Goal: Task Accomplishment & Management: Use online tool/utility

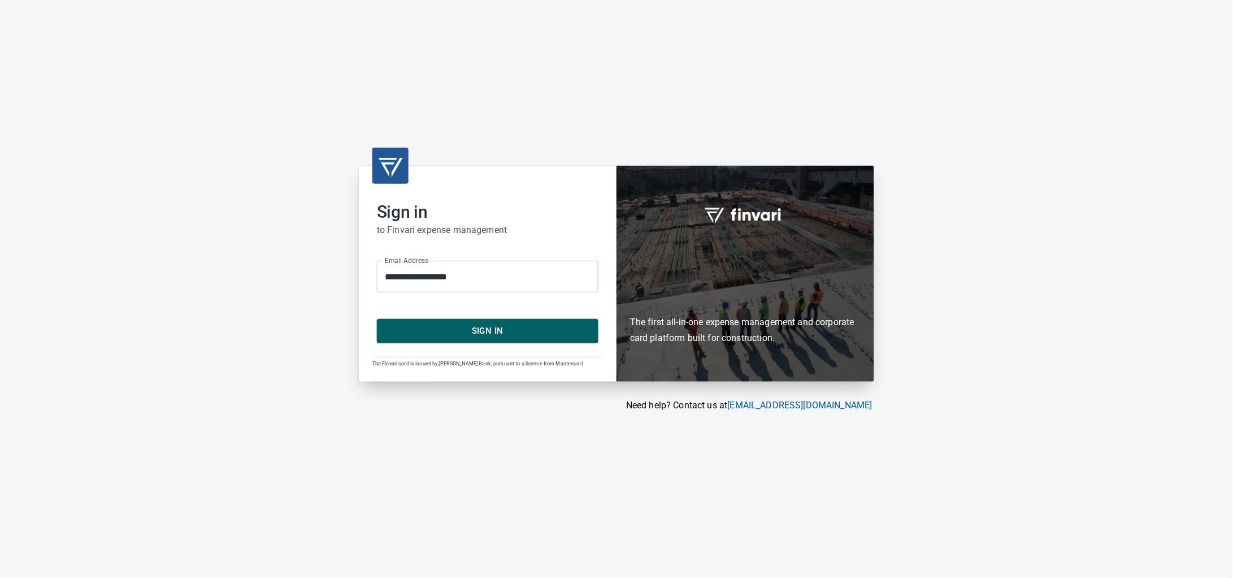
click at [464, 322] on button "Sign In" at bounding box center [488, 331] width 222 height 24
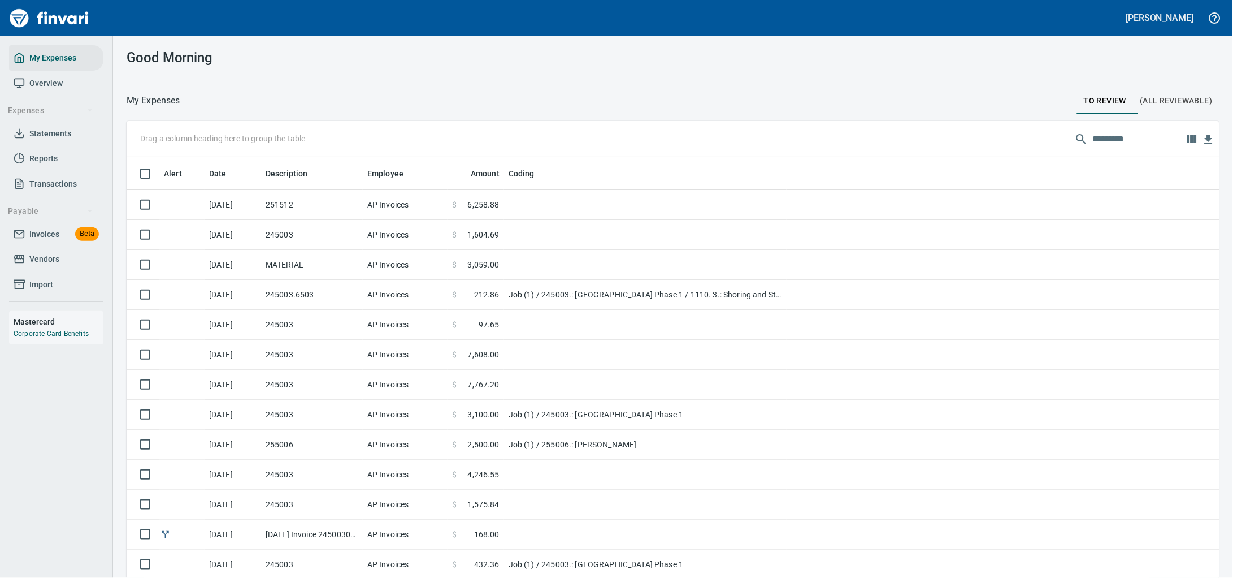
scroll to position [443, 1061]
click at [46, 266] on span "Vendors" at bounding box center [44, 259] width 30 height 14
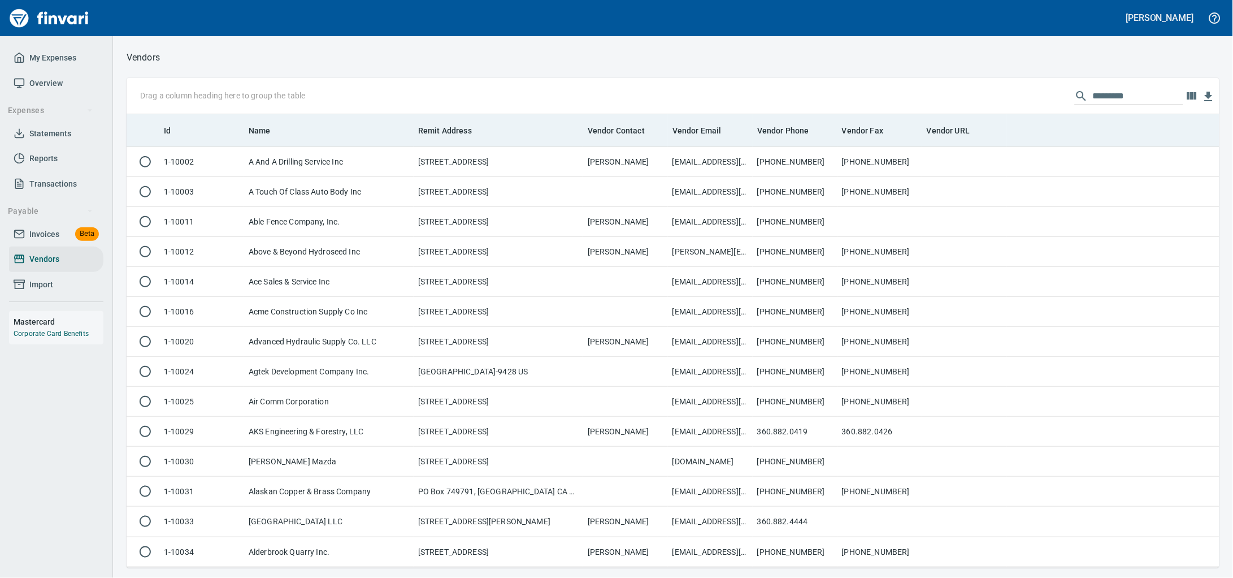
scroll to position [443, 1071]
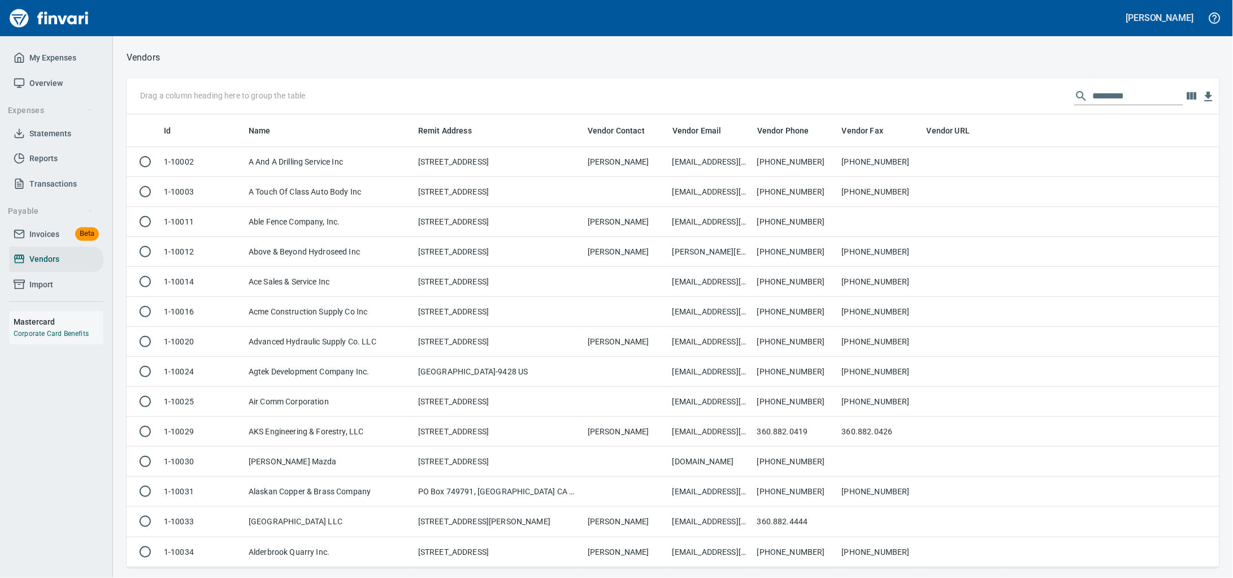
click at [1093, 98] on input "text" at bounding box center [1138, 96] width 90 height 18
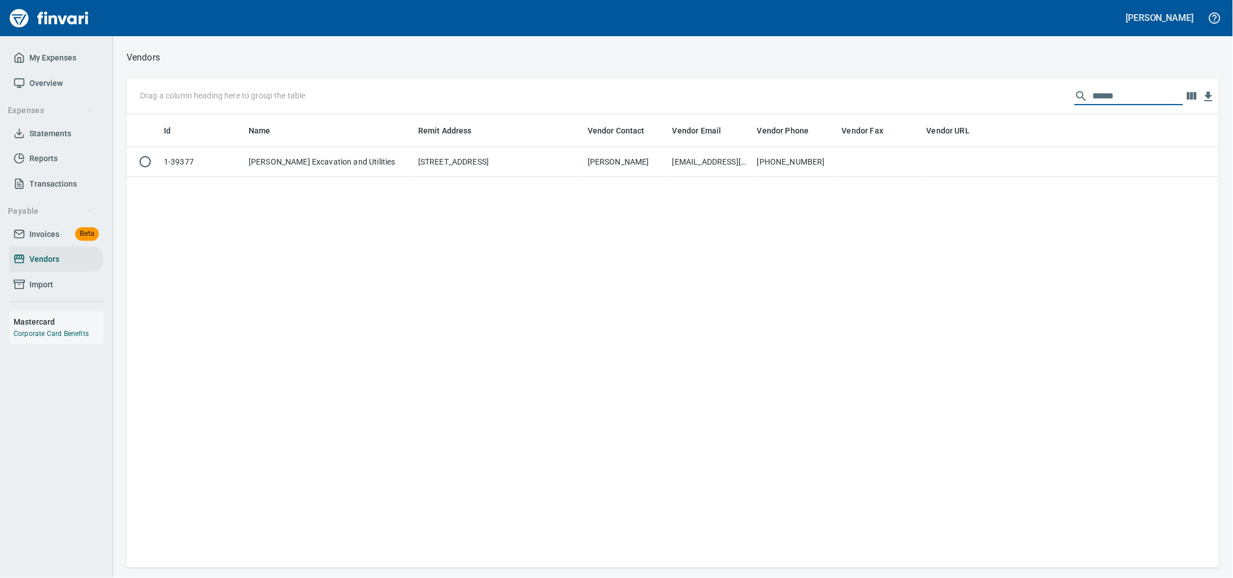
type input "******"
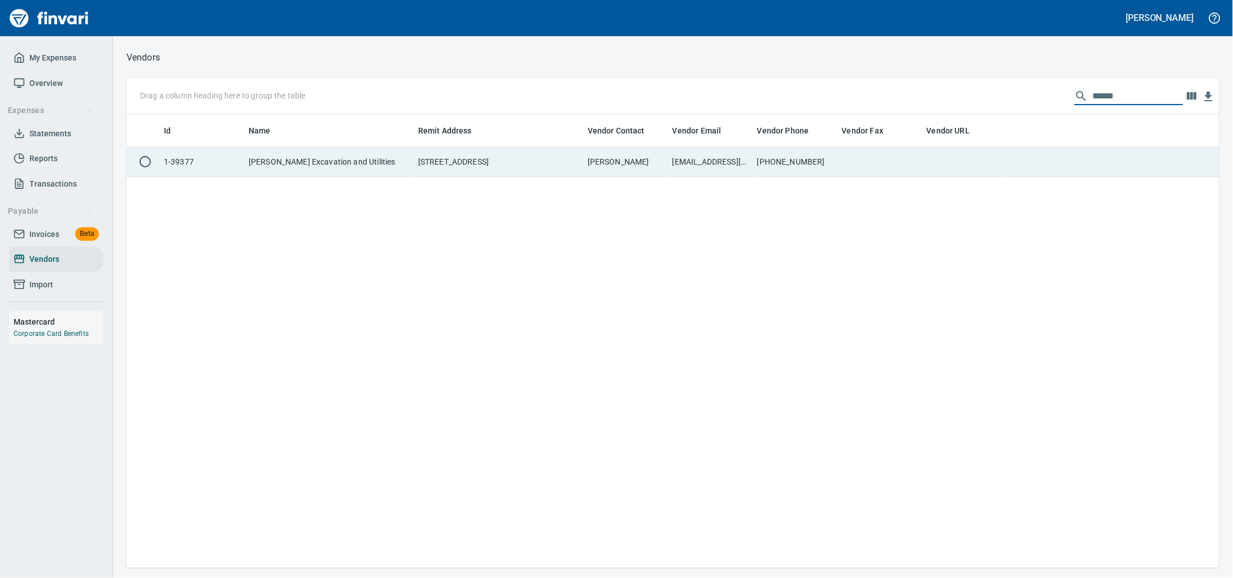
click at [385, 168] on td "[PERSON_NAME] Excavation and Utilities" at bounding box center [329, 162] width 170 height 30
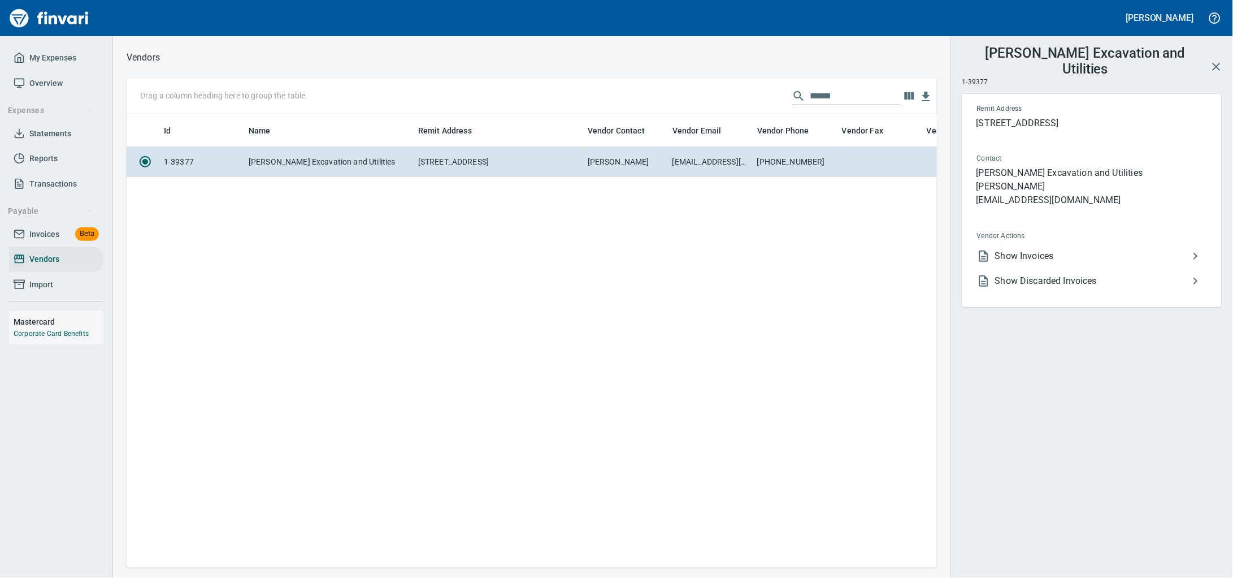
scroll to position [432, 800]
click at [1099, 263] on span "Show Invoices" at bounding box center [1092, 256] width 194 height 14
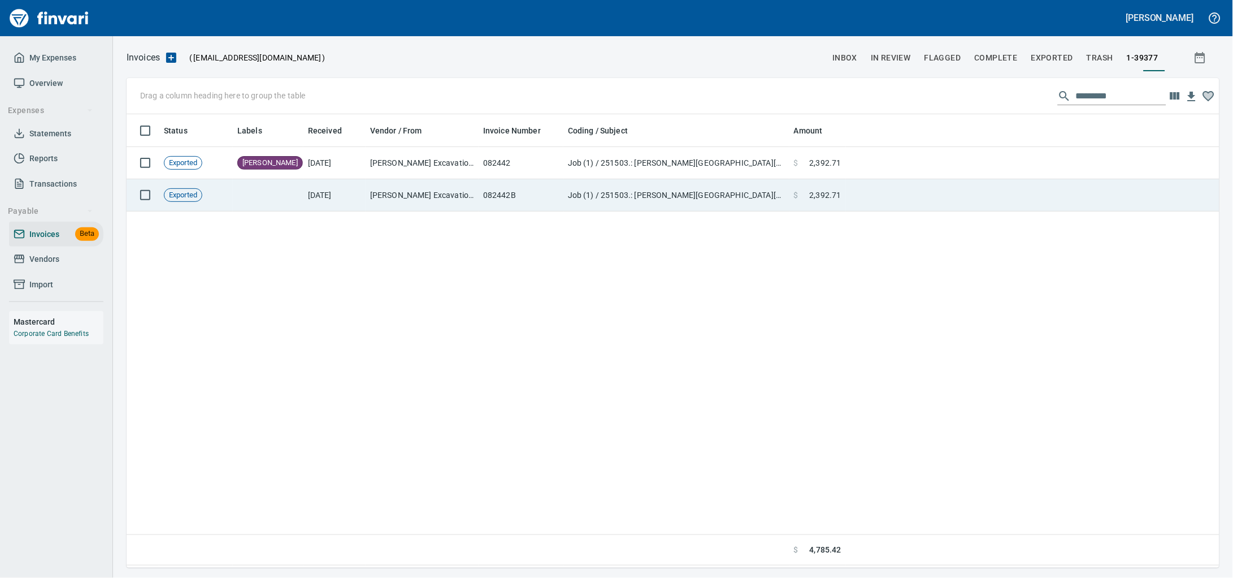
scroll to position [443, 1071]
click at [416, 196] on td "[PERSON_NAME] Excavation and Utilities (1-39377)" at bounding box center [422, 195] width 113 height 32
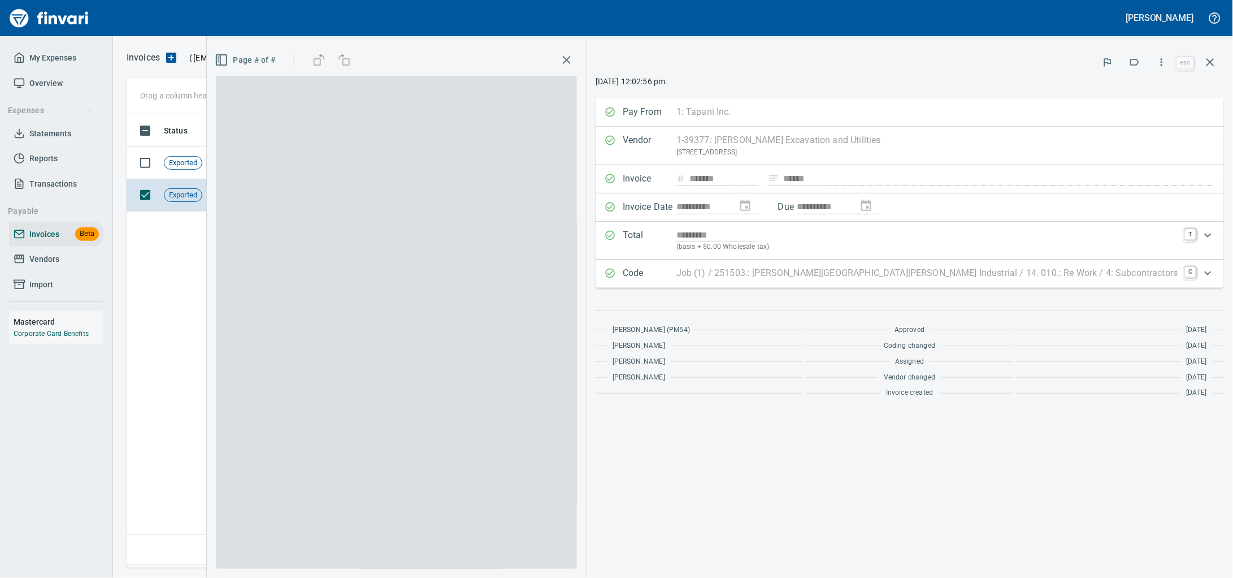
scroll to position [443, 1071]
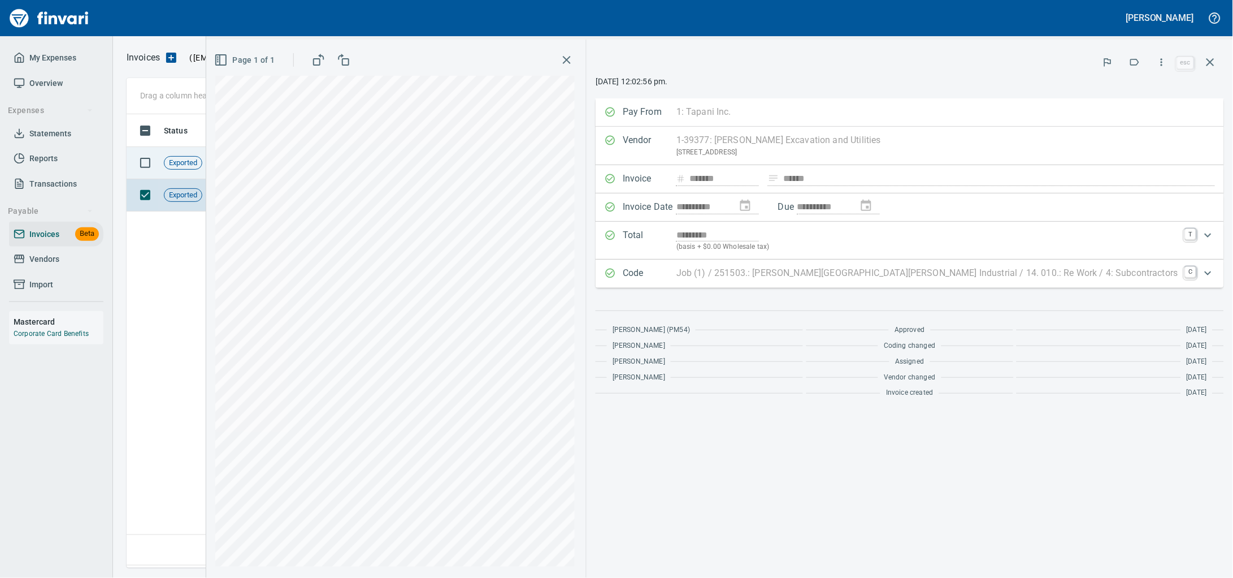
click at [280, 171] on td "[PERSON_NAME]" at bounding box center [268, 163] width 71 height 32
click at [1214, 63] on icon "button" at bounding box center [1211, 62] width 14 height 14
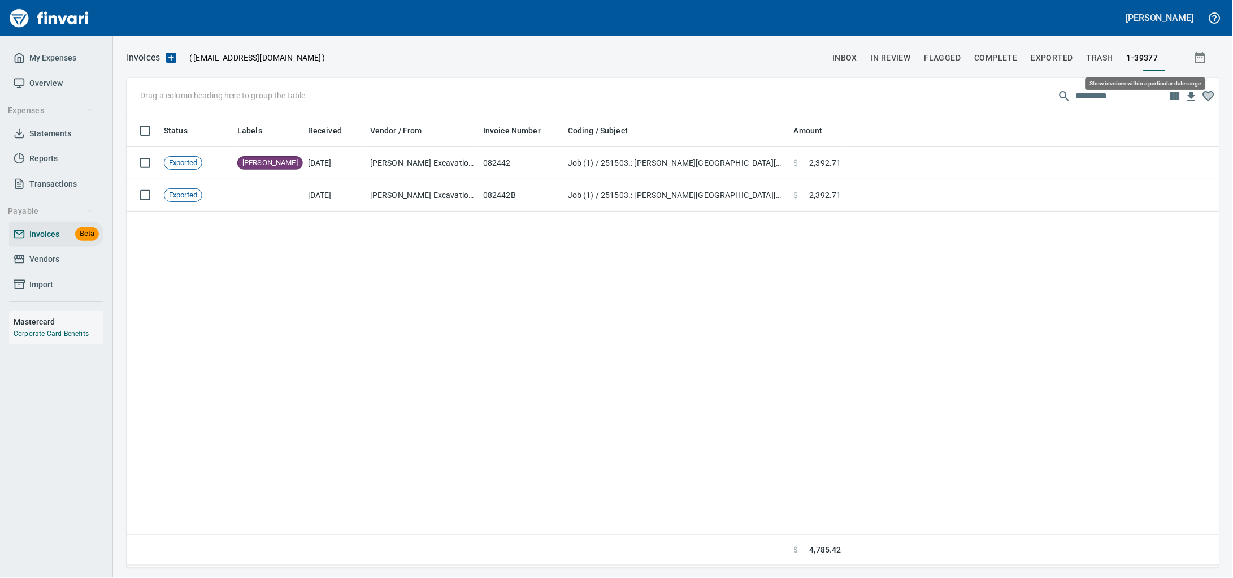
scroll to position [443, 1071]
click at [36, 241] on span "Invoices" at bounding box center [44, 234] width 30 height 14
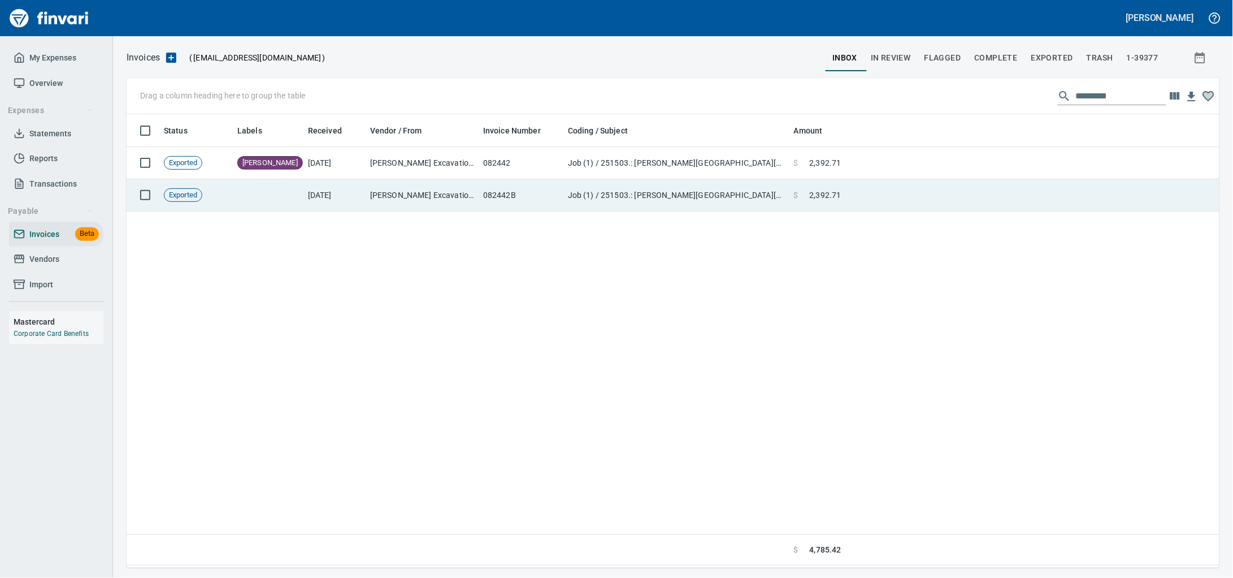
scroll to position [443, 1071]
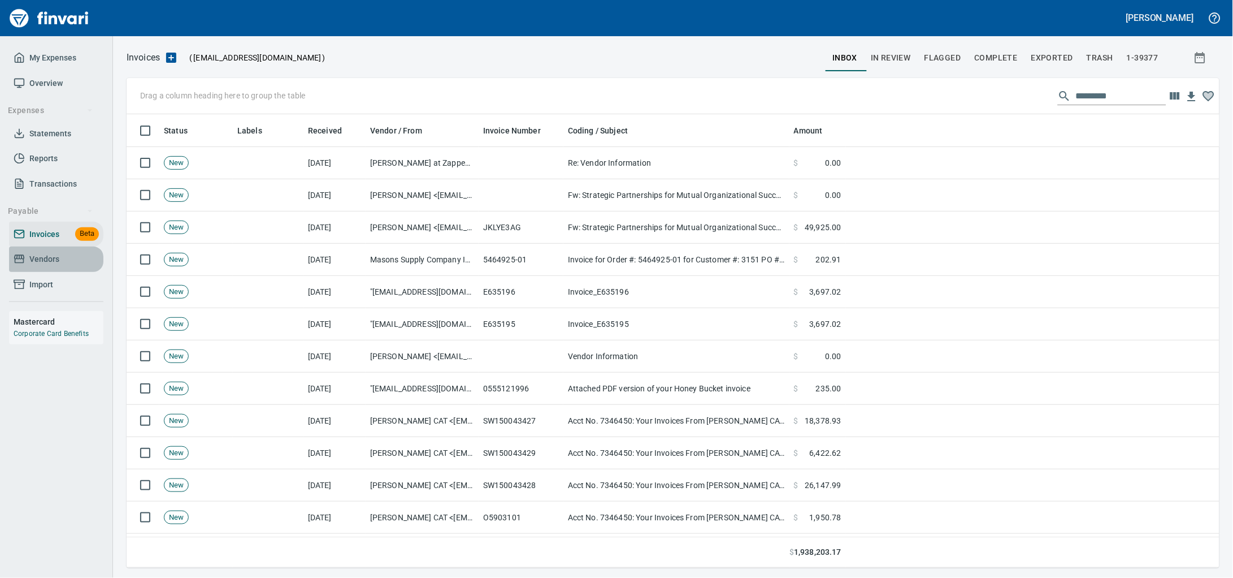
click at [76, 266] on span "Vendors" at bounding box center [56, 259] width 85 height 14
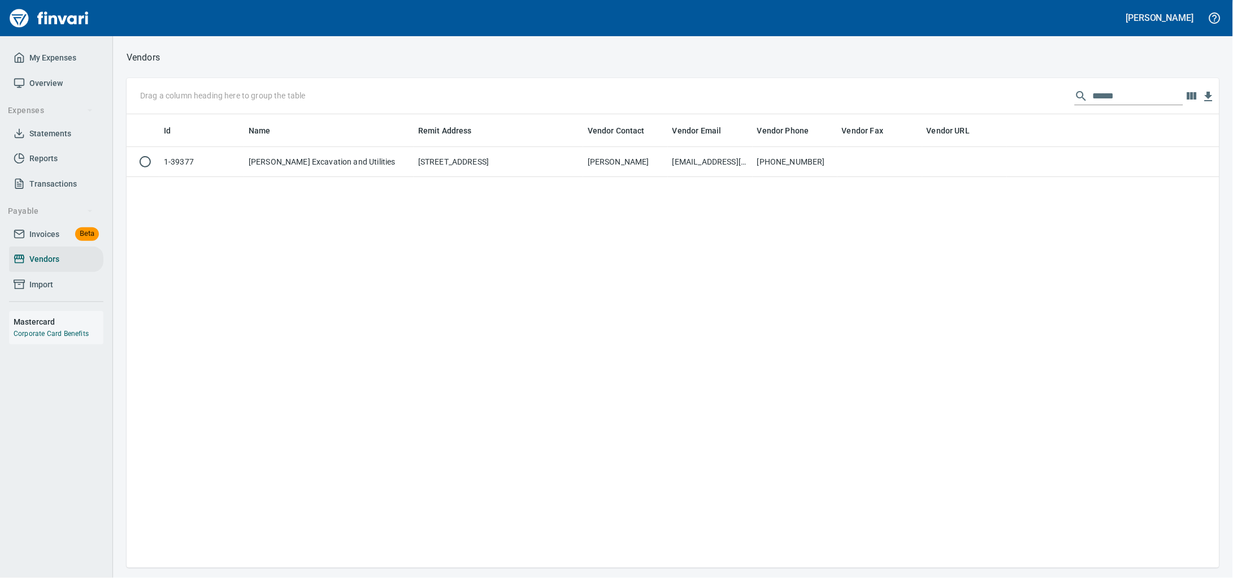
scroll to position [443, 1071]
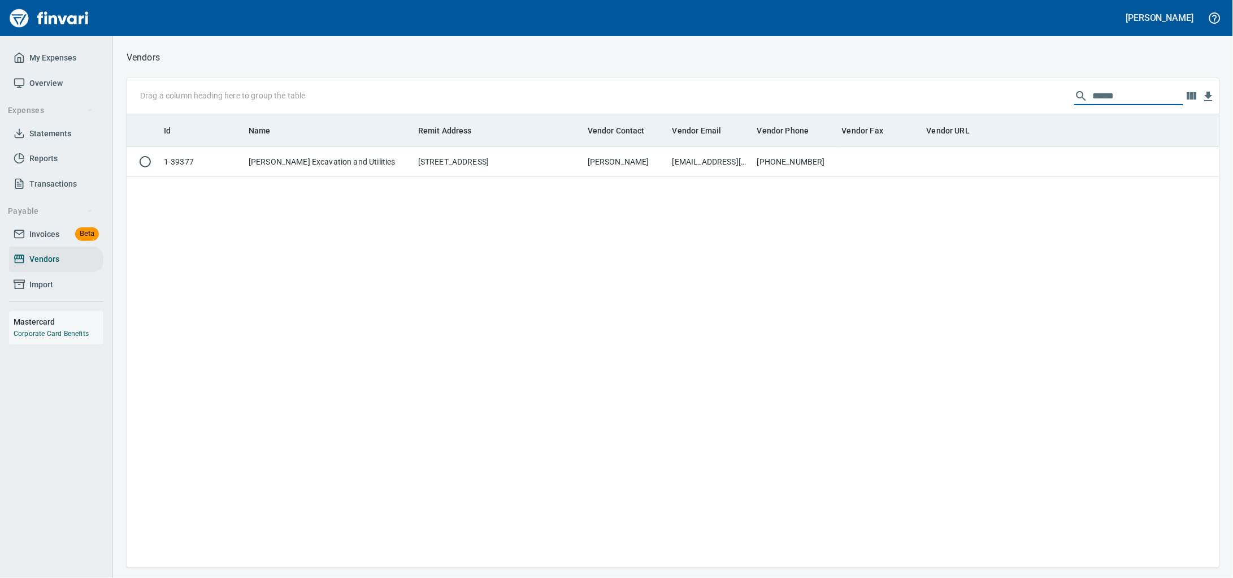
drag, startPoint x: 1099, startPoint y: 95, endPoint x: 413, endPoint y: 116, distance: 686.4
click at [443, 116] on div "Drag a column heading here to group the table ****** Id Name Remit Address Vend…" at bounding box center [673, 322] width 1093 height 489
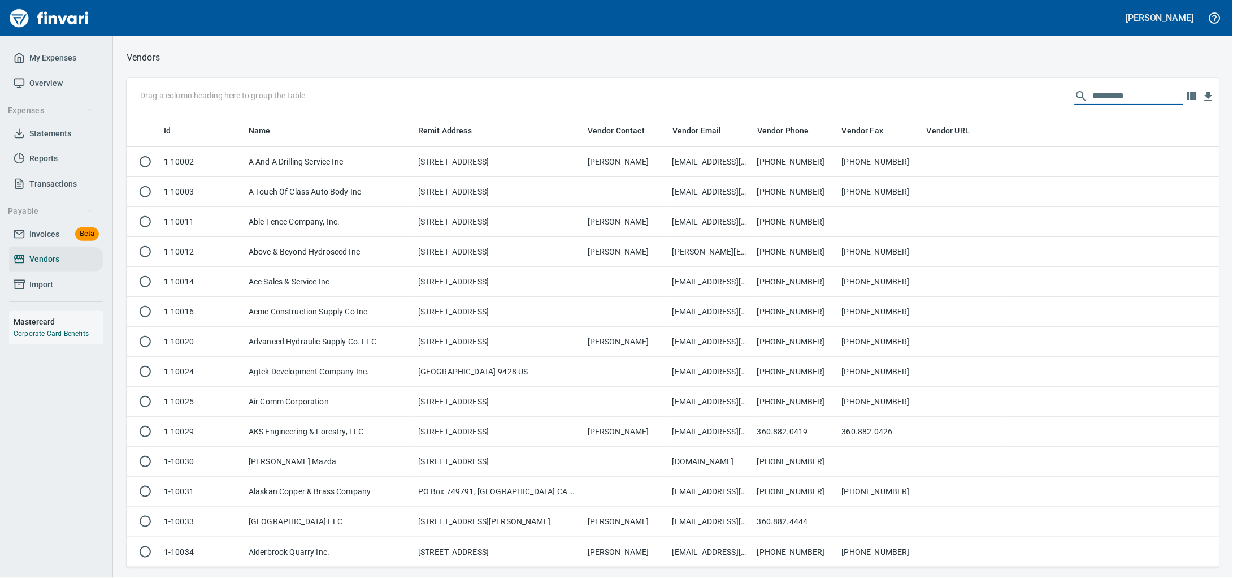
click at [22, 235] on polyline at bounding box center [20, 232] width 10 height 3
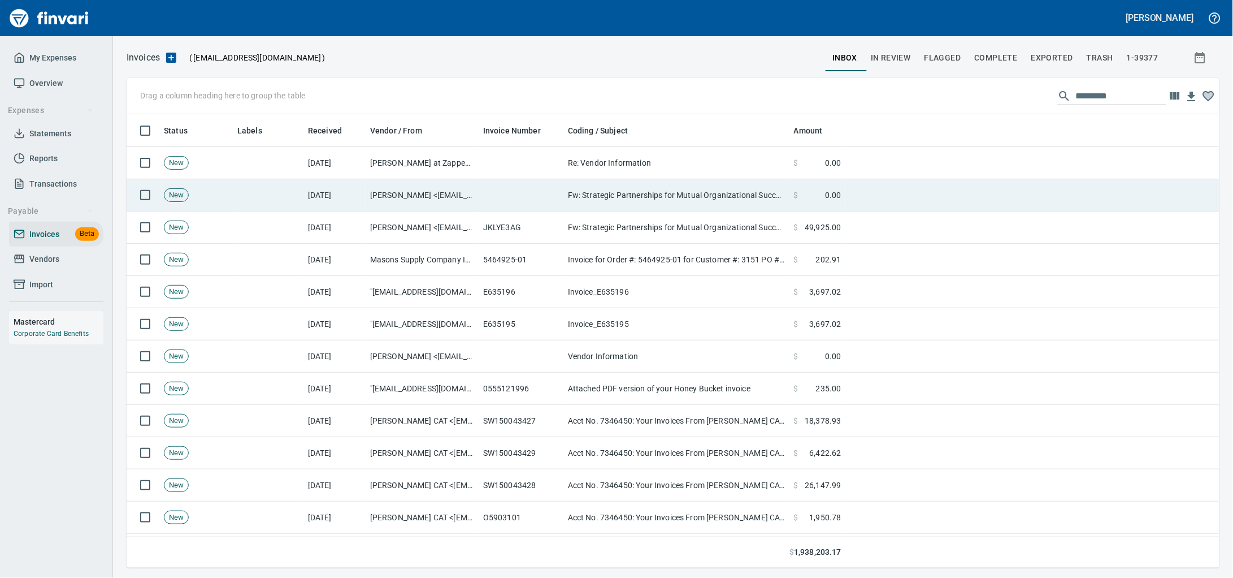
scroll to position [443, 1071]
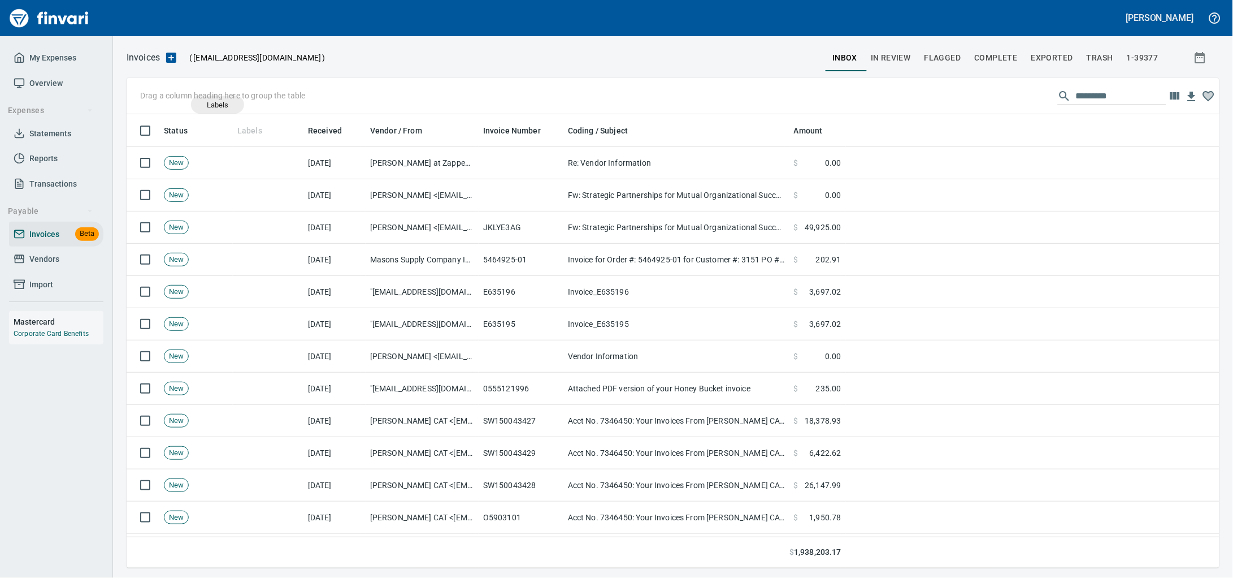
drag, startPoint x: 251, startPoint y: 133, endPoint x: 211, endPoint y: 99, distance: 52.5
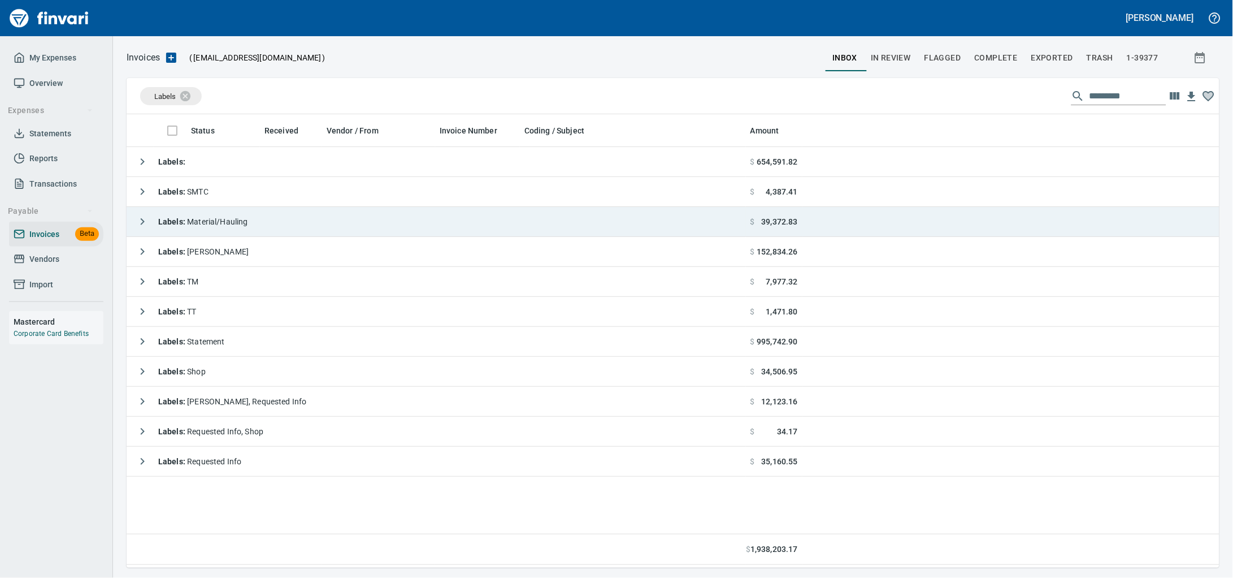
click at [248, 218] on div "Labels : Material/Hauling" at bounding box center [189, 221] width 117 height 23
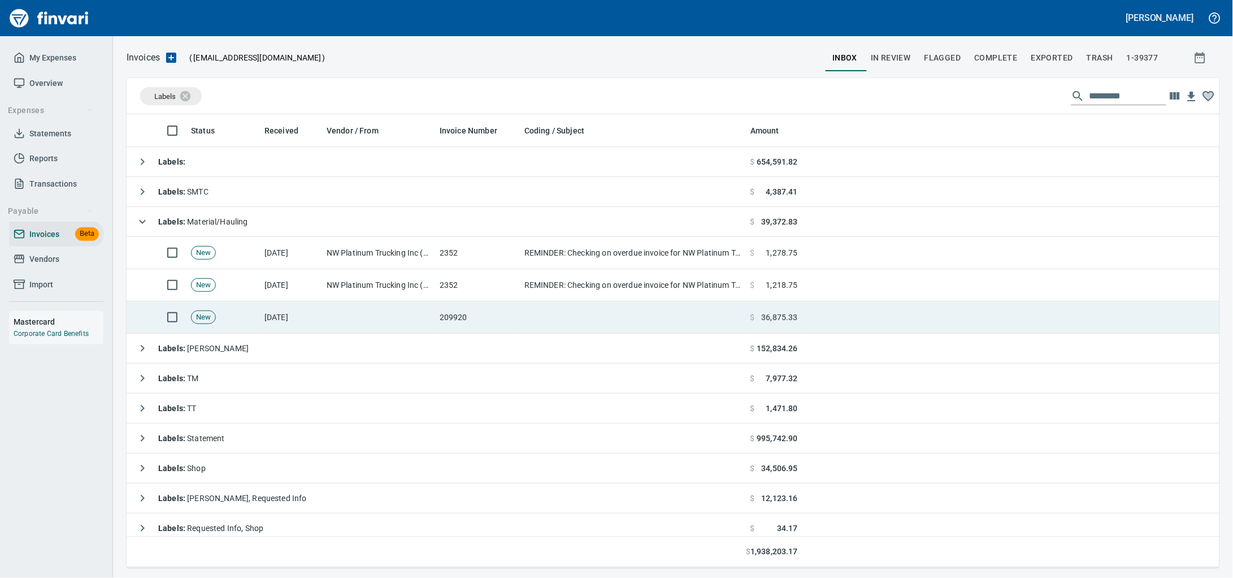
click at [423, 314] on td at bounding box center [378, 317] width 113 height 32
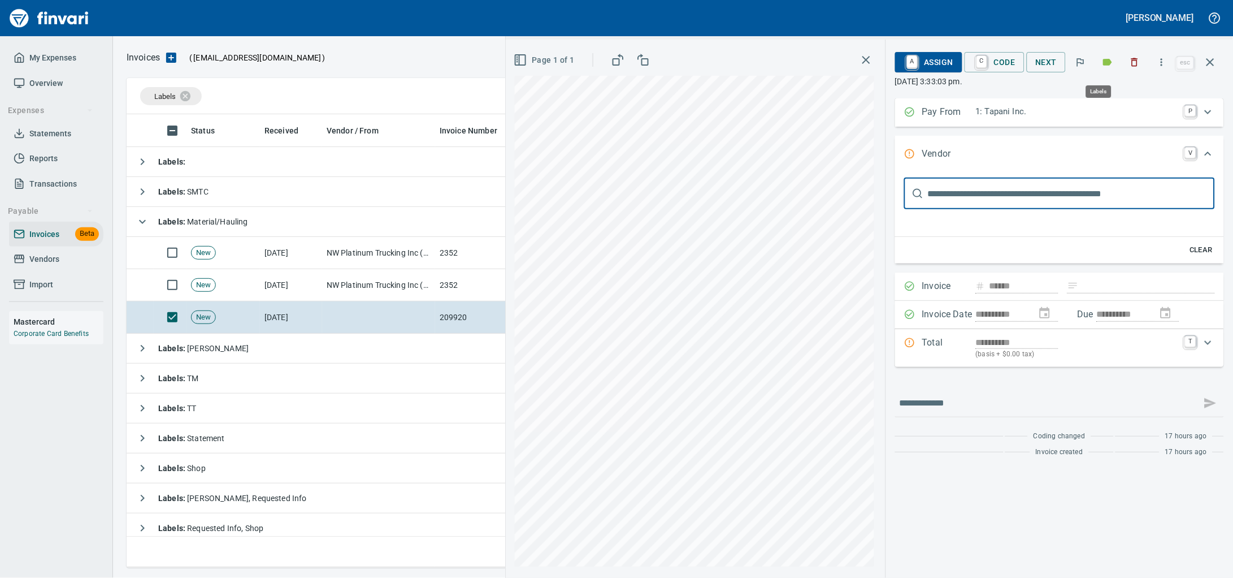
click at [1095, 60] on button "button" at bounding box center [1107, 62] width 25 height 25
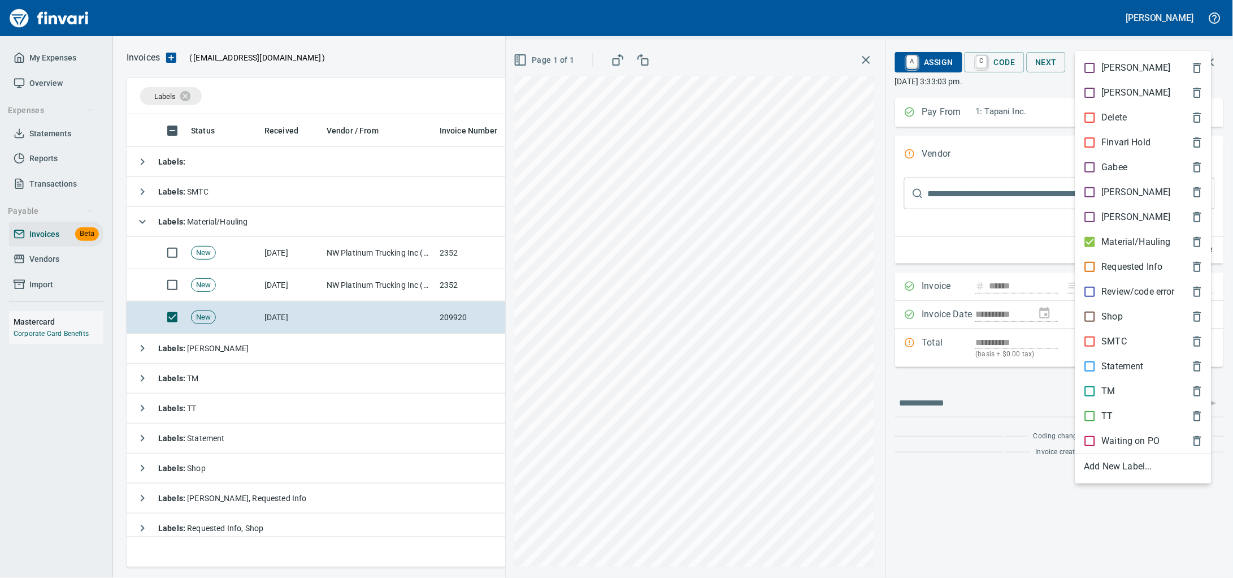
scroll to position [443, 1071]
click at [1123, 42] on div at bounding box center [616, 289] width 1233 height 578
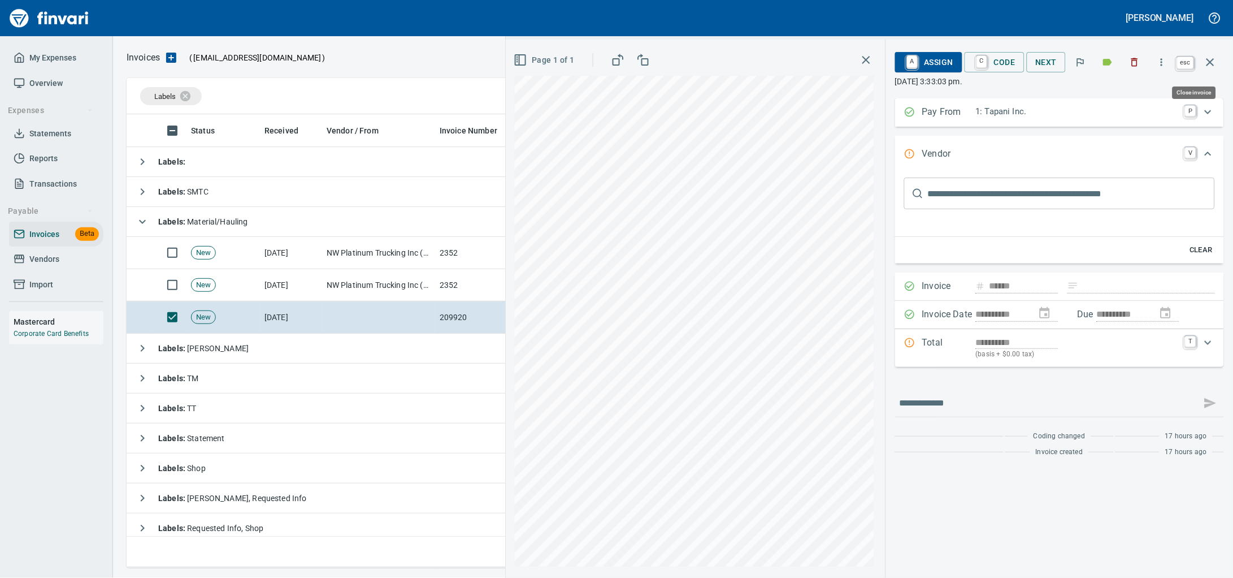
click at [1207, 61] on icon "button" at bounding box center [1211, 62] width 8 height 8
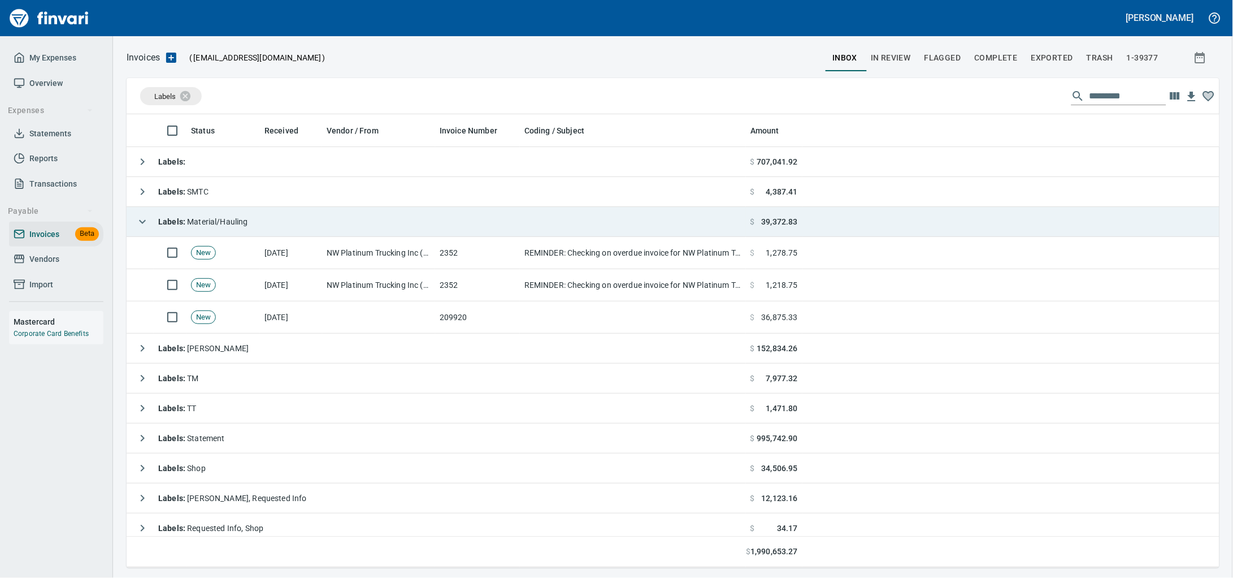
scroll to position [443, 1071]
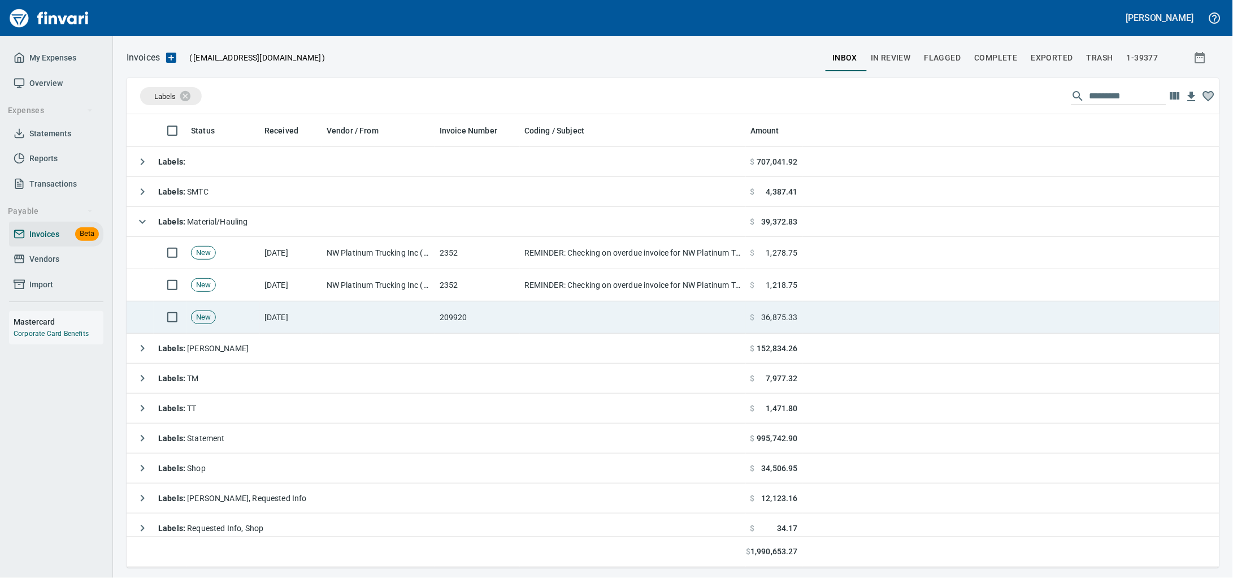
click at [315, 315] on td "[DATE]" at bounding box center [291, 317] width 62 height 32
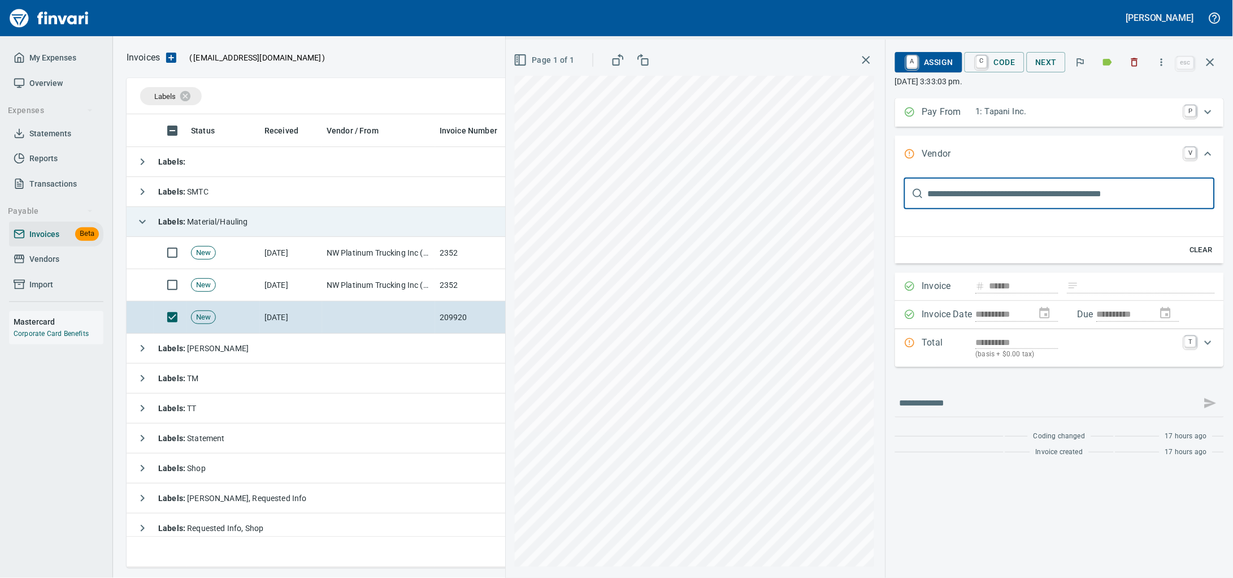
click at [267, 224] on td "Labels : Material/Hauling" at bounding box center [436, 222] width 619 height 30
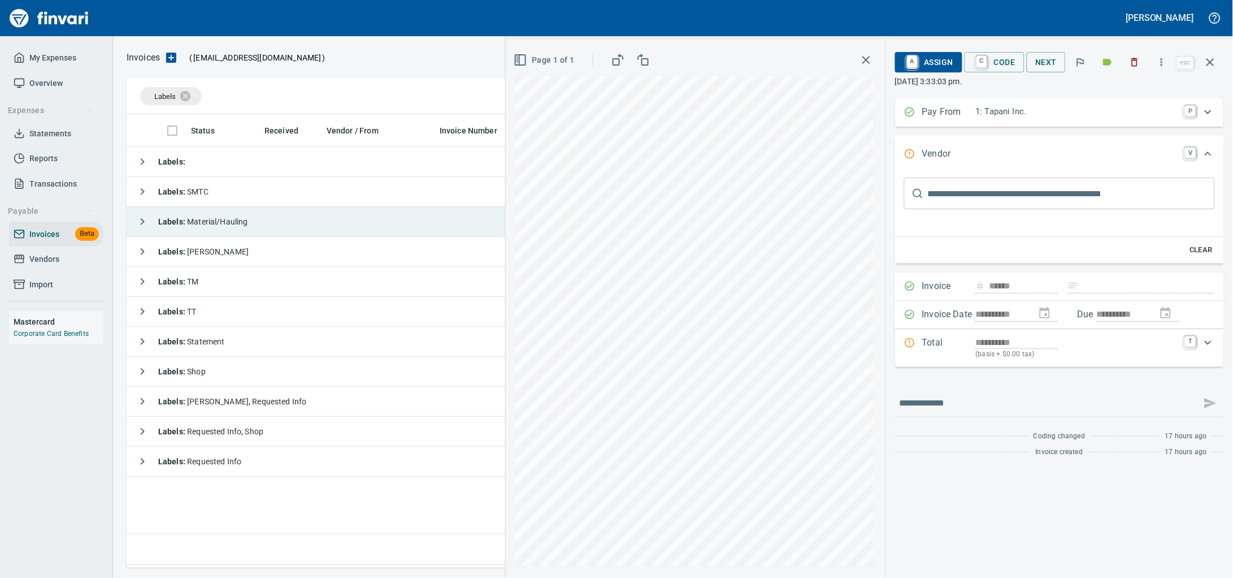
click at [246, 224] on span "Labels : Material/Hauling" at bounding box center [203, 221] width 90 height 9
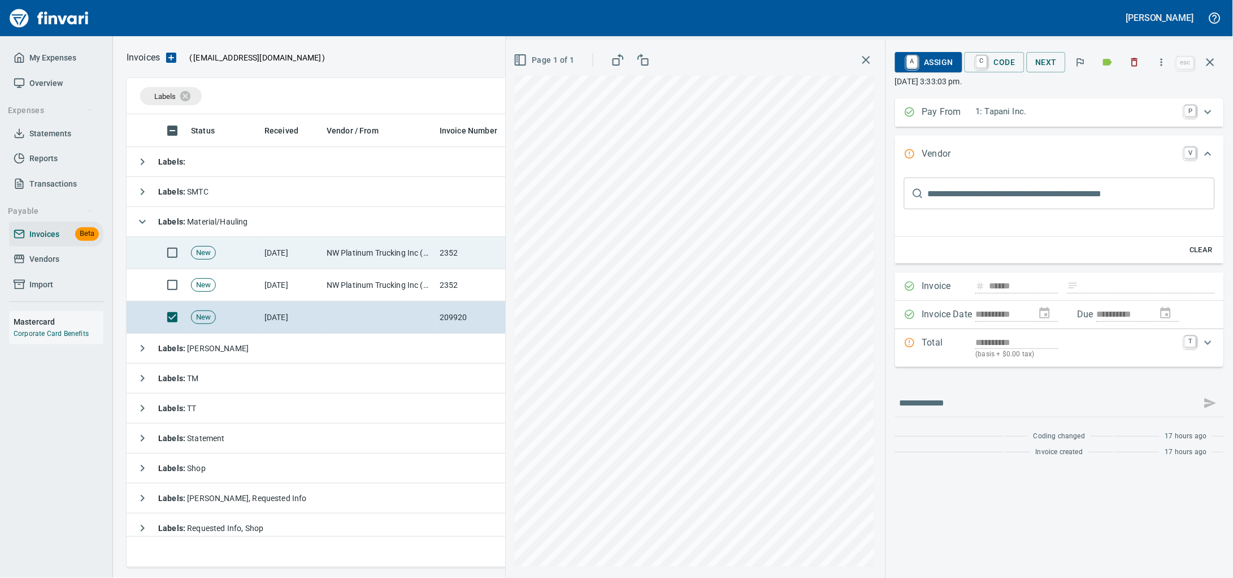
click at [352, 263] on td "NW Platinum Trucking Inc (1-39101)" at bounding box center [378, 253] width 113 height 32
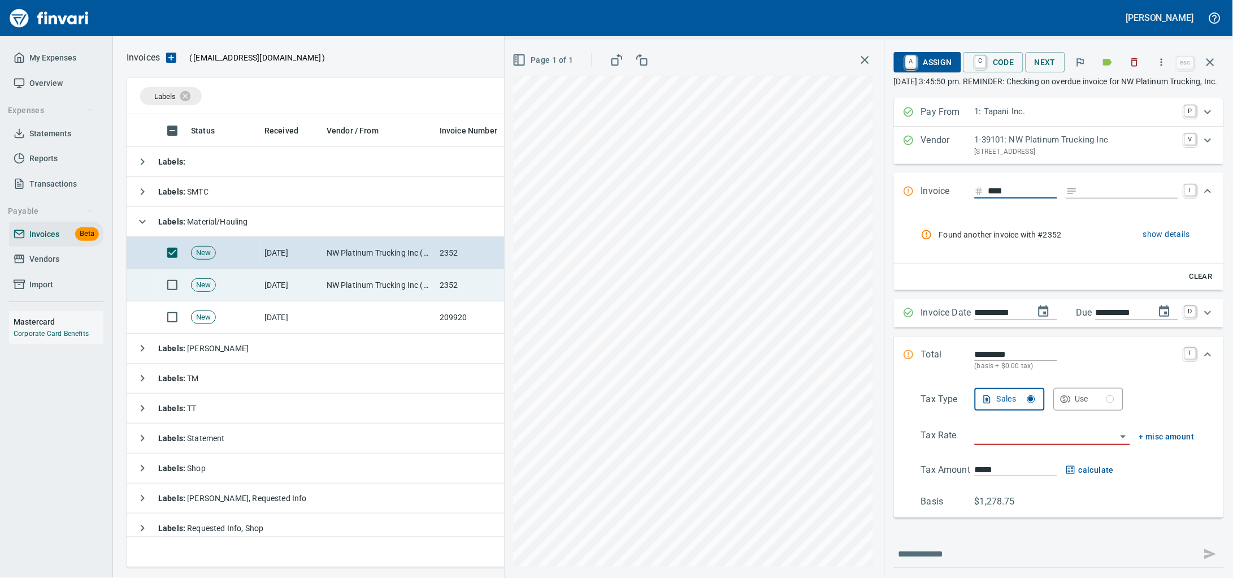
click at [350, 285] on td "NW Platinum Trucking Inc (1-39101)" at bounding box center [378, 285] width 113 height 32
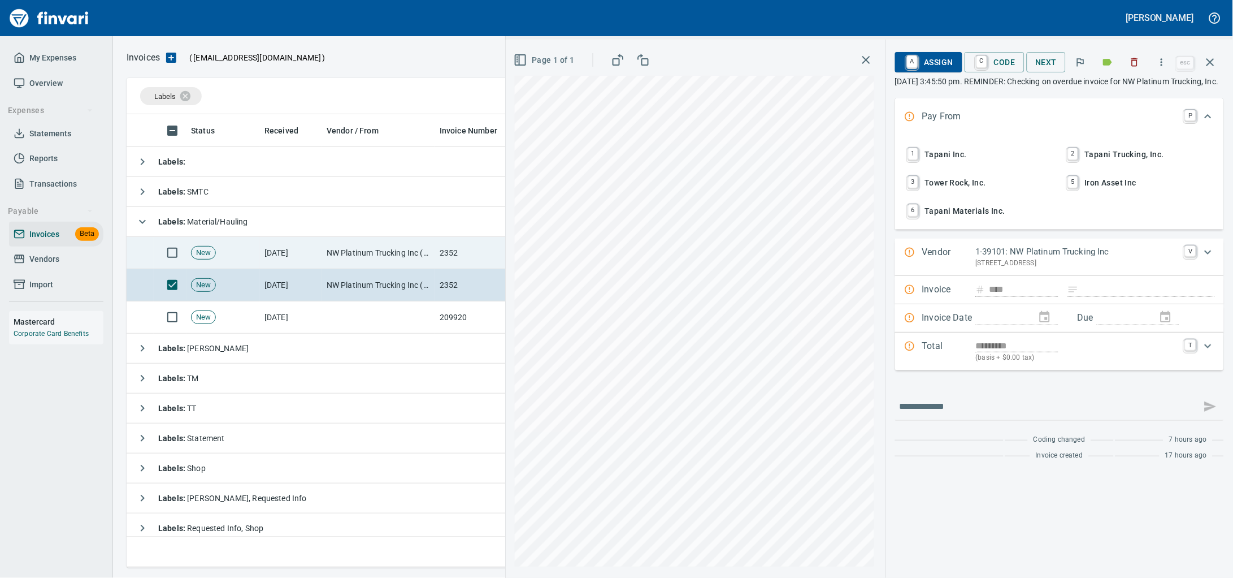
click at [350, 255] on td "NW Platinum Trucking Inc (1-39101)" at bounding box center [378, 253] width 113 height 32
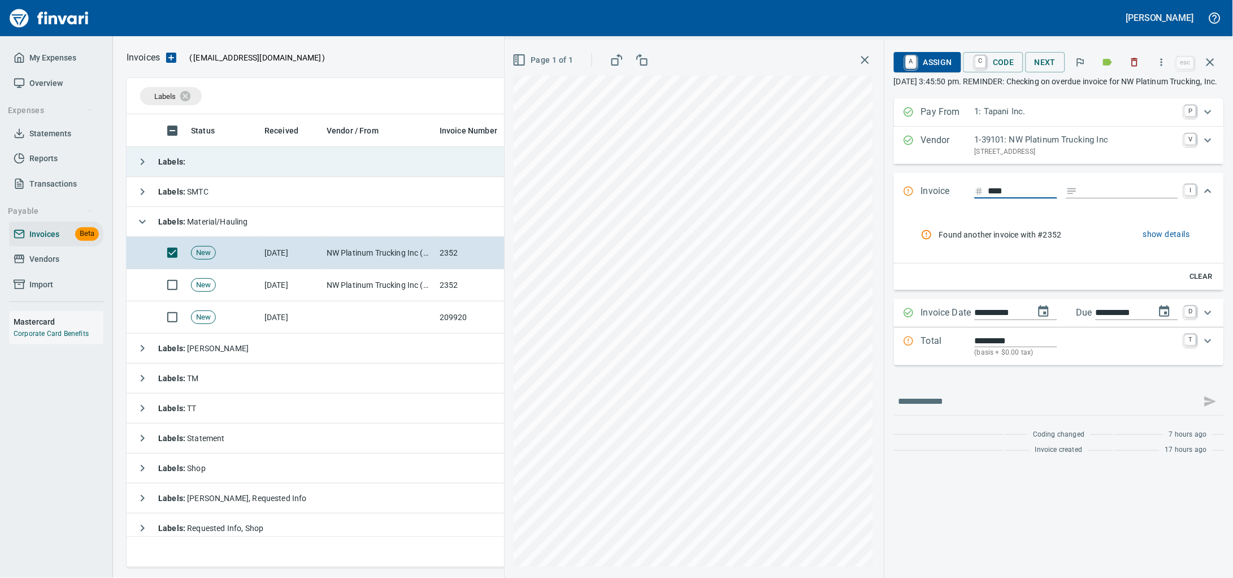
click at [233, 170] on td "Labels :" at bounding box center [436, 162] width 619 height 30
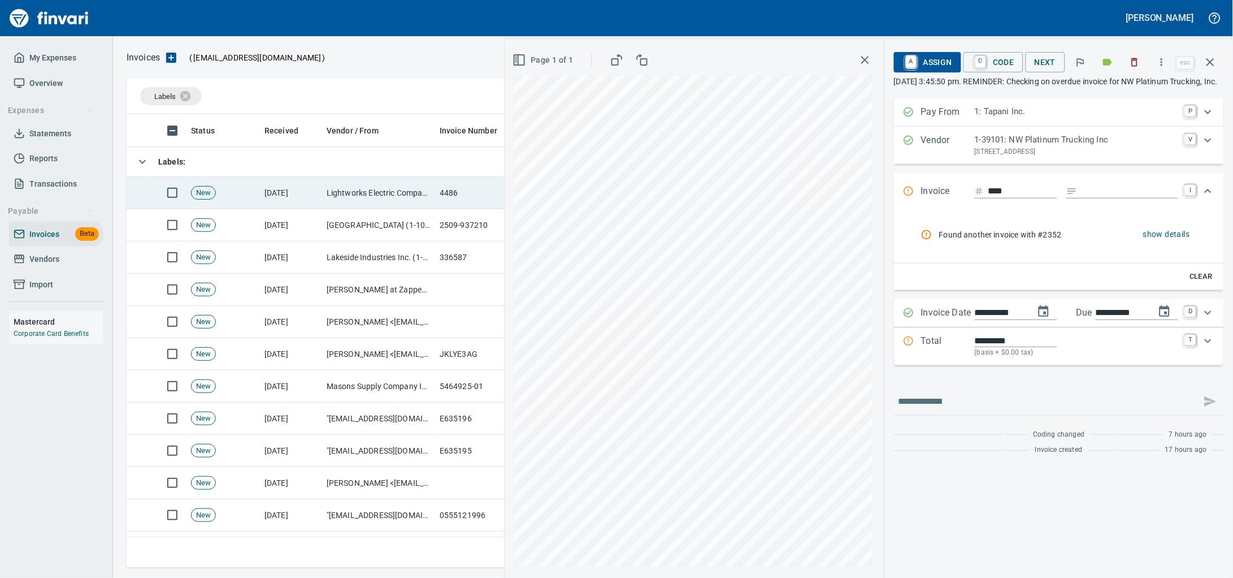
click at [380, 187] on td "Lightworks Electric Company (1-22963)" at bounding box center [378, 193] width 113 height 32
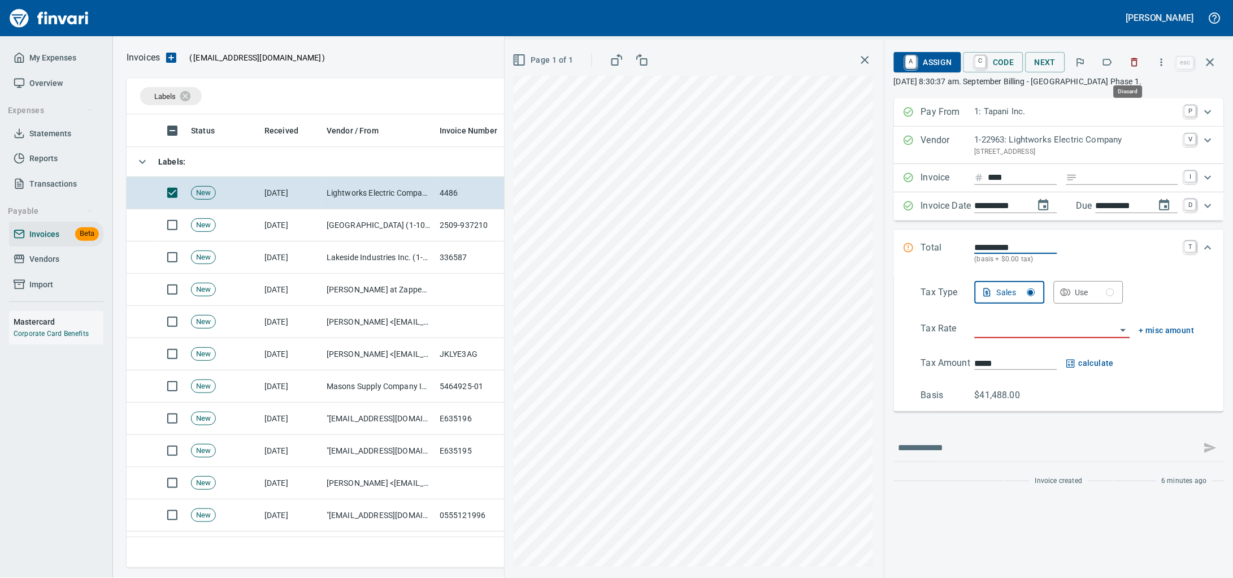
scroll to position [443, 1071]
click at [1130, 67] on icon "button" at bounding box center [1134, 62] width 11 height 11
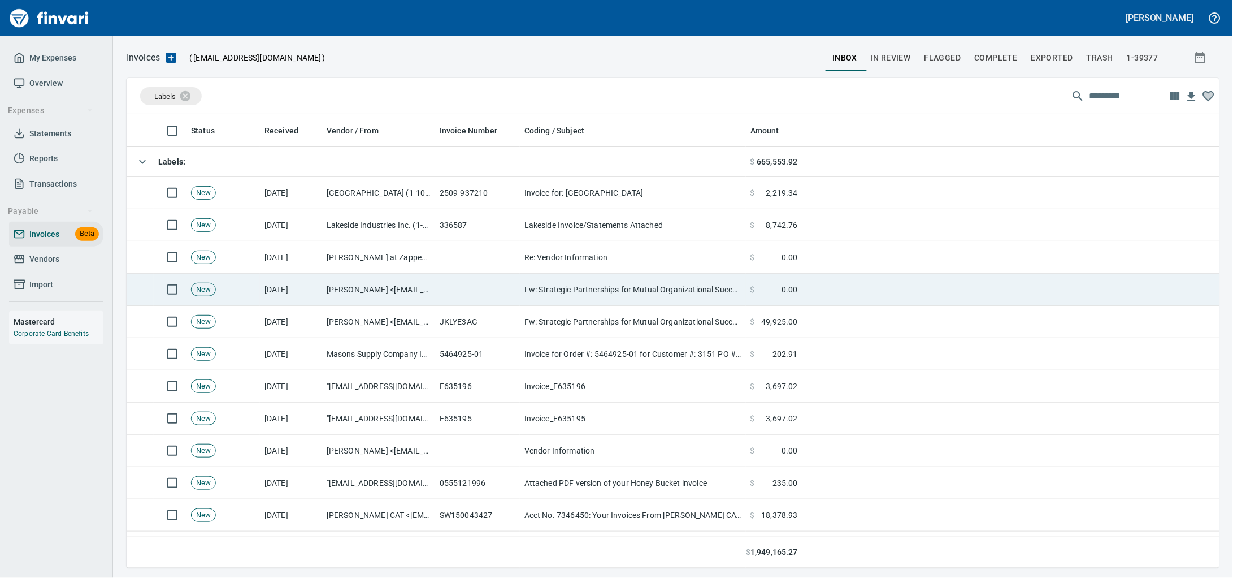
scroll to position [443, 1071]
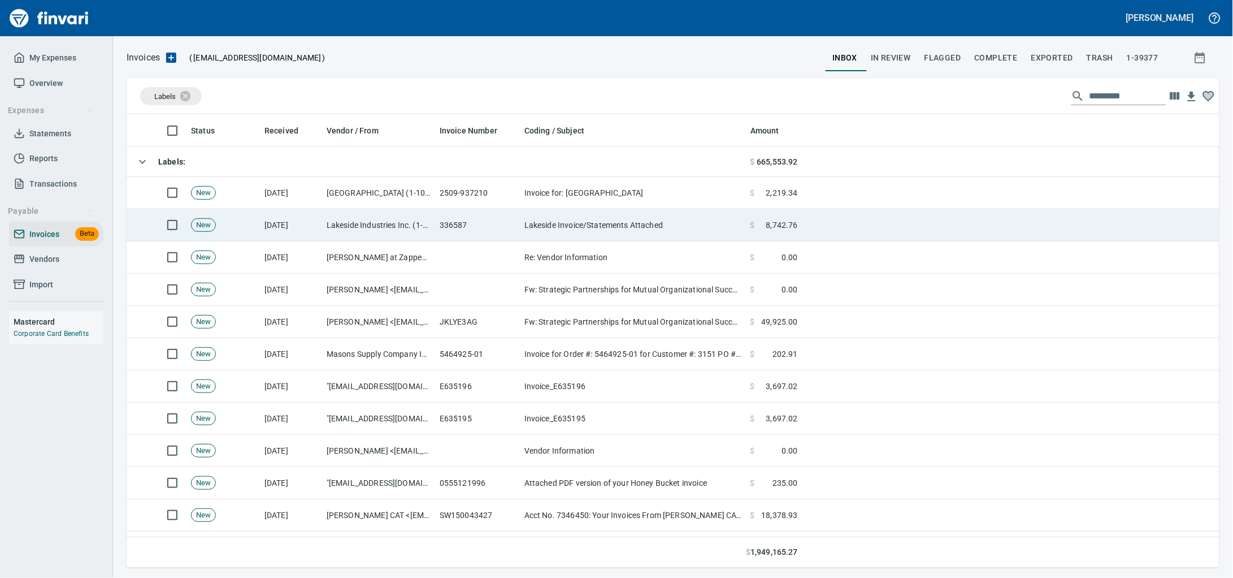
click at [314, 232] on td "[DATE]" at bounding box center [291, 225] width 62 height 32
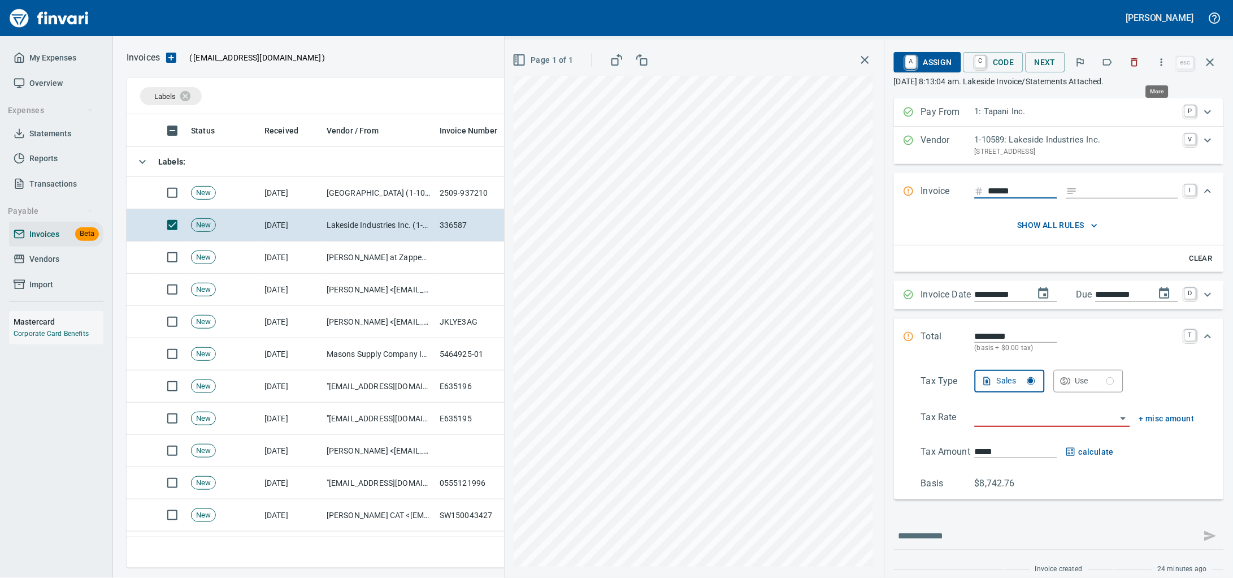
scroll to position [443, 1071]
drag, startPoint x: 995, startPoint y: 199, endPoint x: 1006, endPoint y: 199, distance: 11.9
click at [995, 198] on input "******" at bounding box center [1022, 191] width 69 height 14
click at [1082, 198] on input "Expand" at bounding box center [1130, 191] width 96 height 14
type input "******"
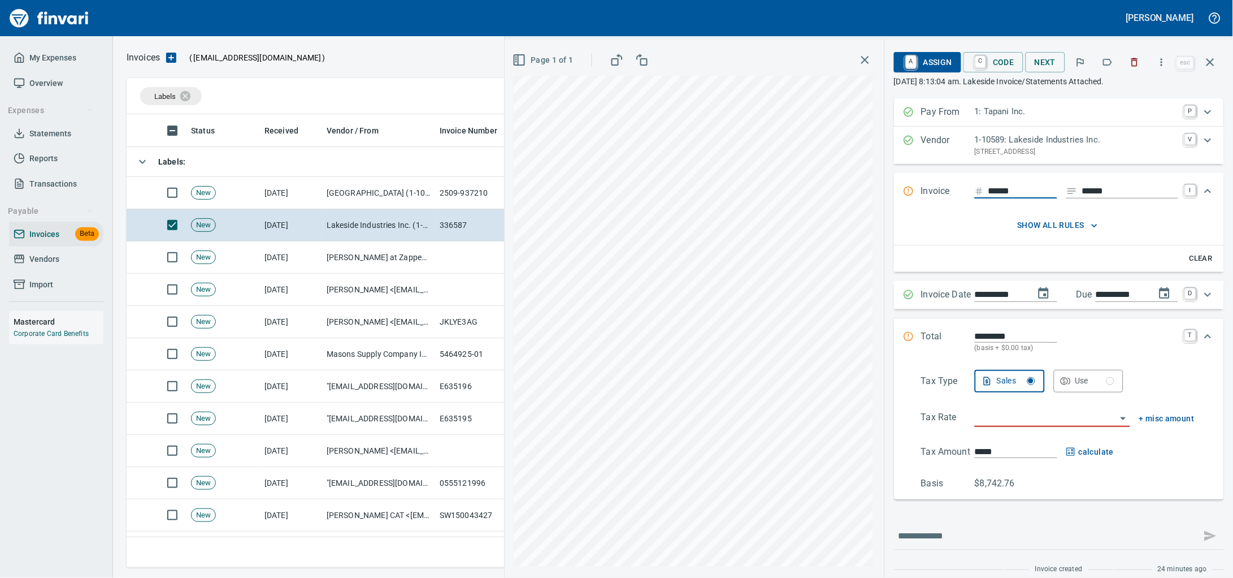
click at [988, 197] on input "******" at bounding box center [1022, 191] width 69 height 14
click at [789, 206] on div "**********" at bounding box center [869, 309] width 728 height 538
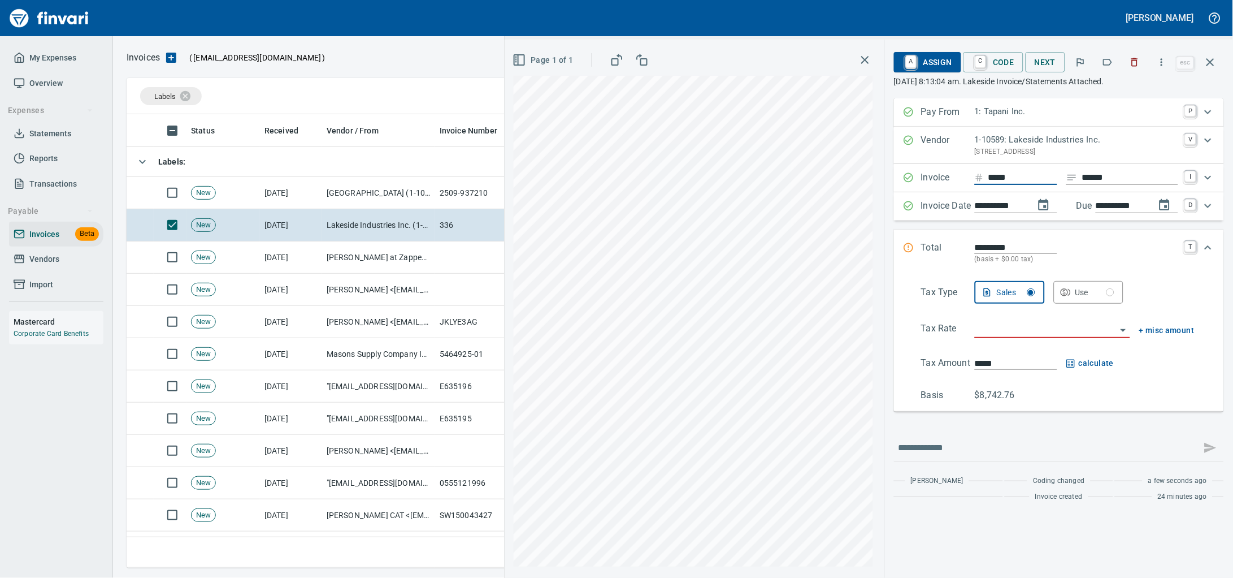
type input "******"
click at [1021, 337] on input "search" at bounding box center [1046, 330] width 142 height 16
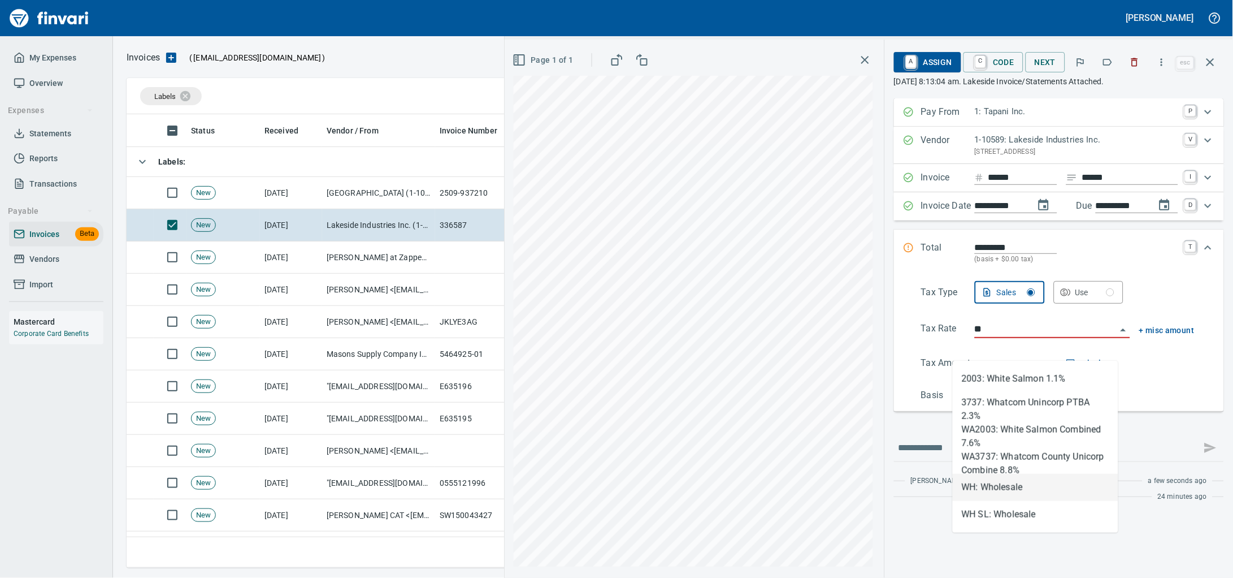
click at [1006, 491] on li "WH: Wholesale" at bounding box center [1036, 487] width 166 height 27
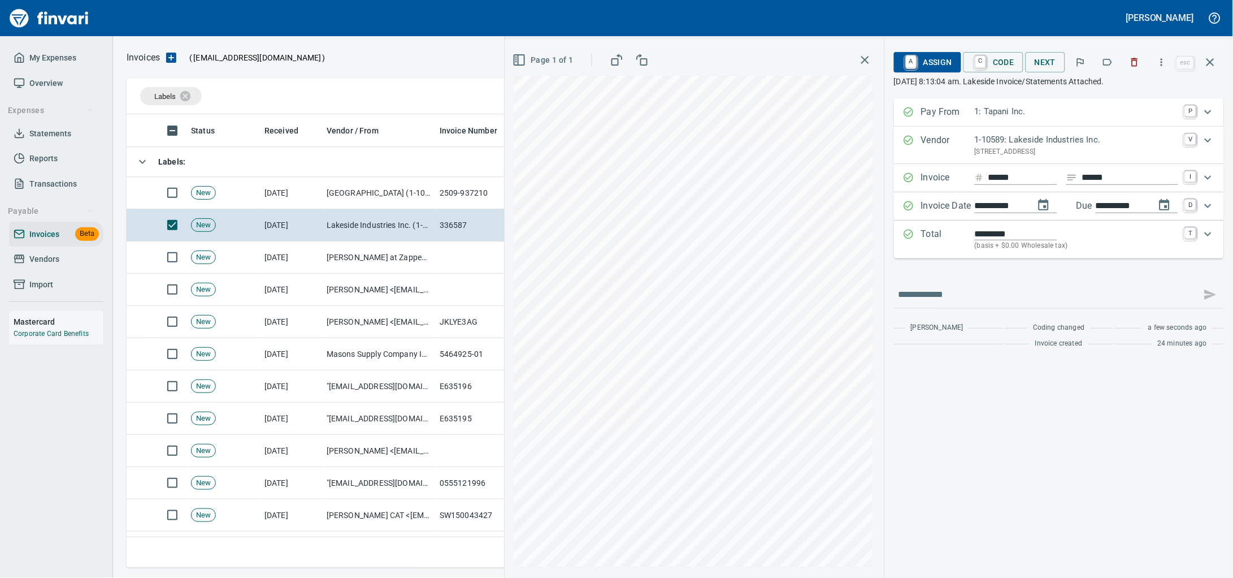
type input "**********"
click at [919, 63] on span "A Assign" at bounding box center [927, 62] width 49 height 19
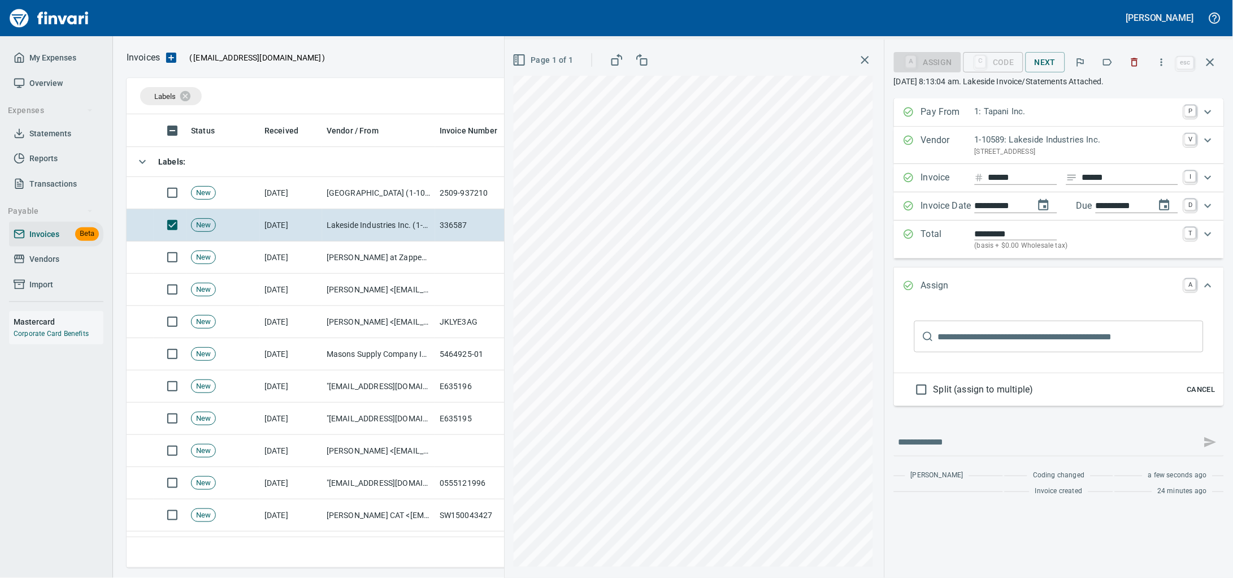
type input "******"
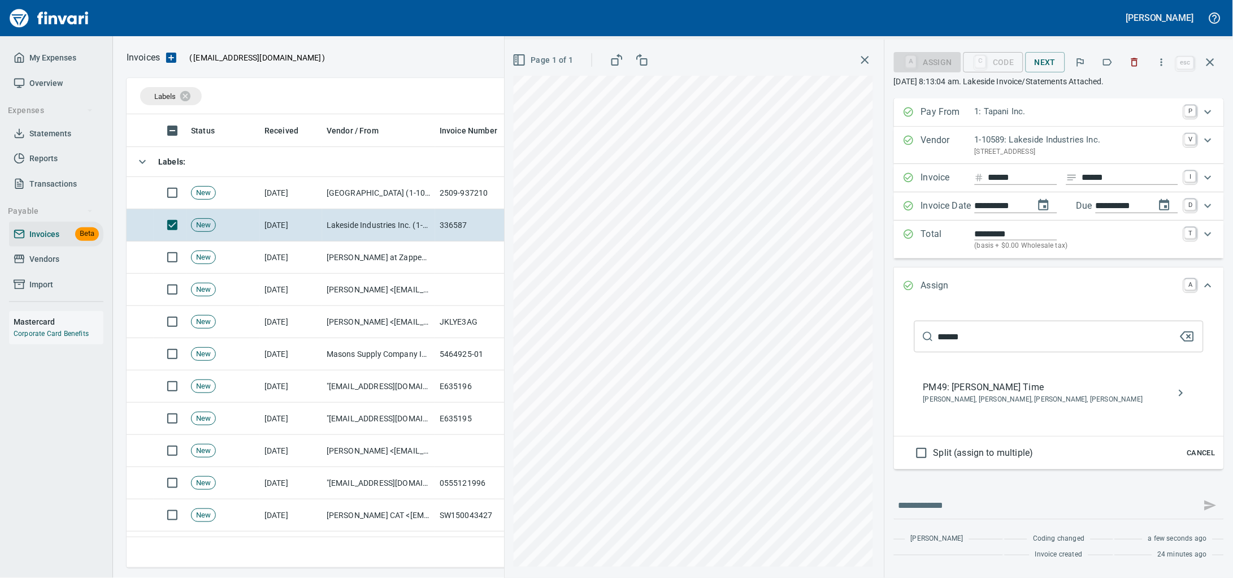
click at [1006, 394] on span "PM49: [PERSON_NAME] Time" at bounding box center [1049, 387] width 253 height 14
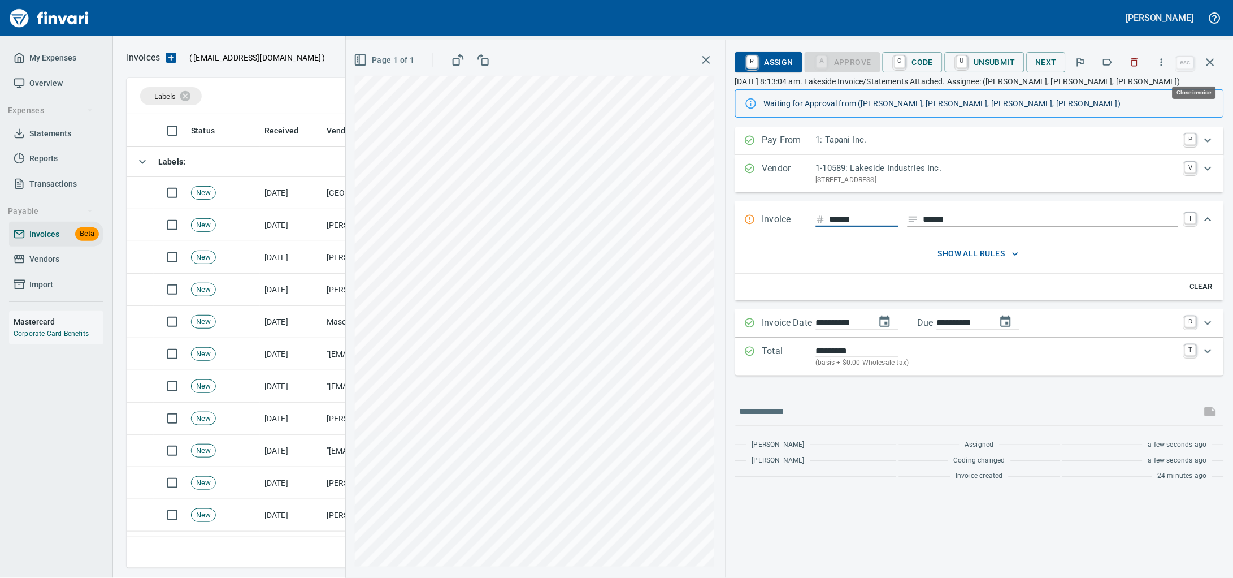
click at [1208, 60] on icon "button" at bounding box center [1211, 62] width 14 height 14
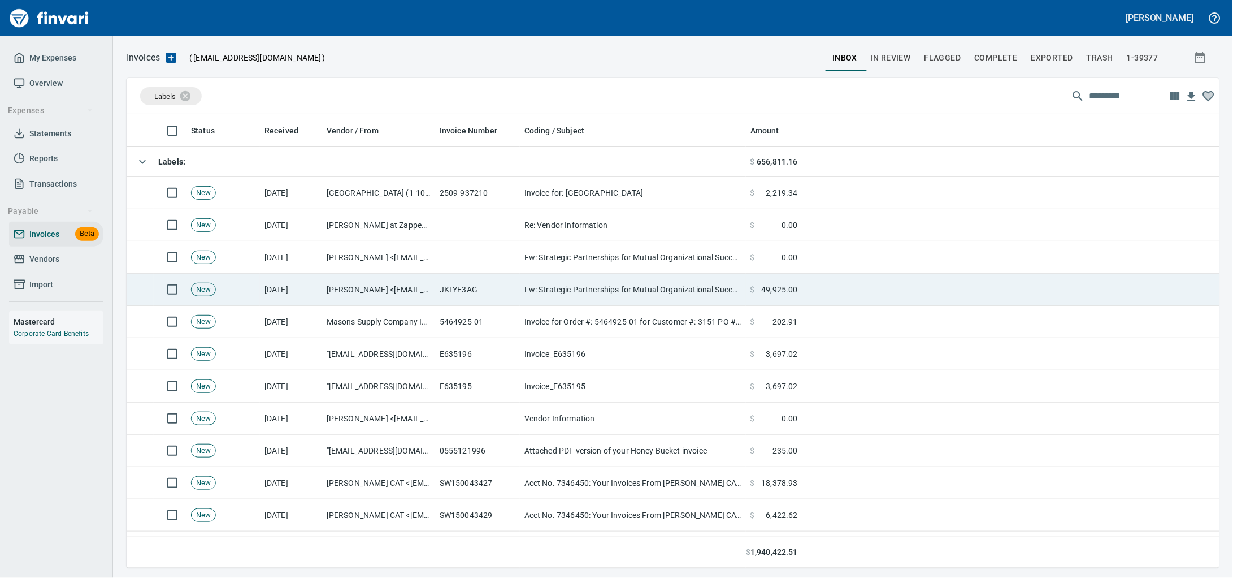
scroll to position [443, 1071]
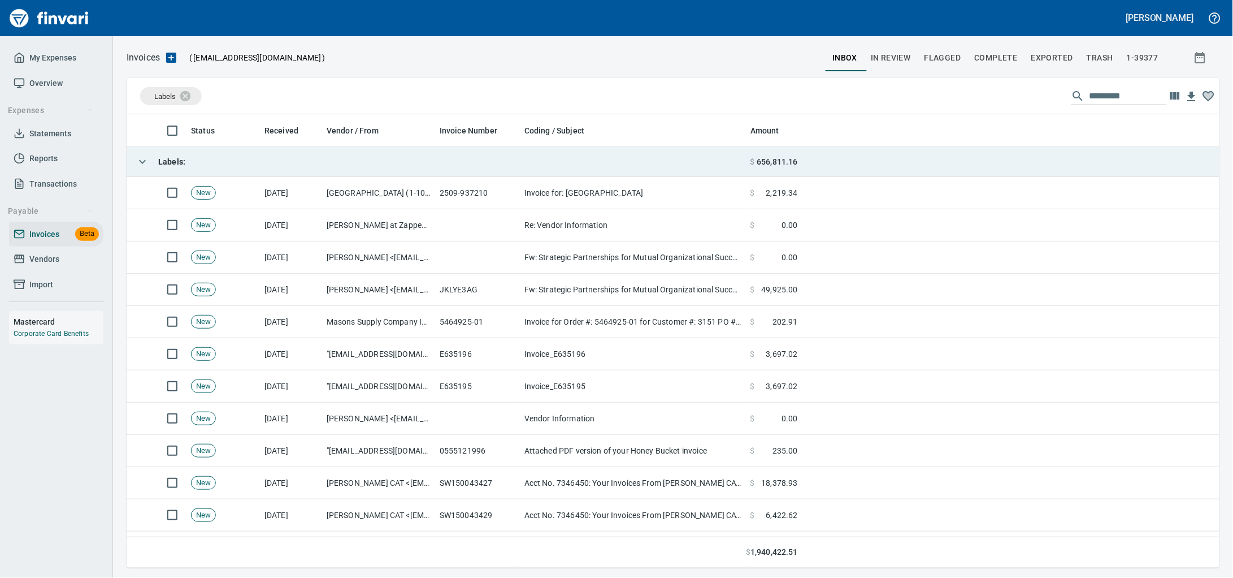
click at [312, 170] on td "Labels :" at bounding box center [436, 162] width 619 height 30
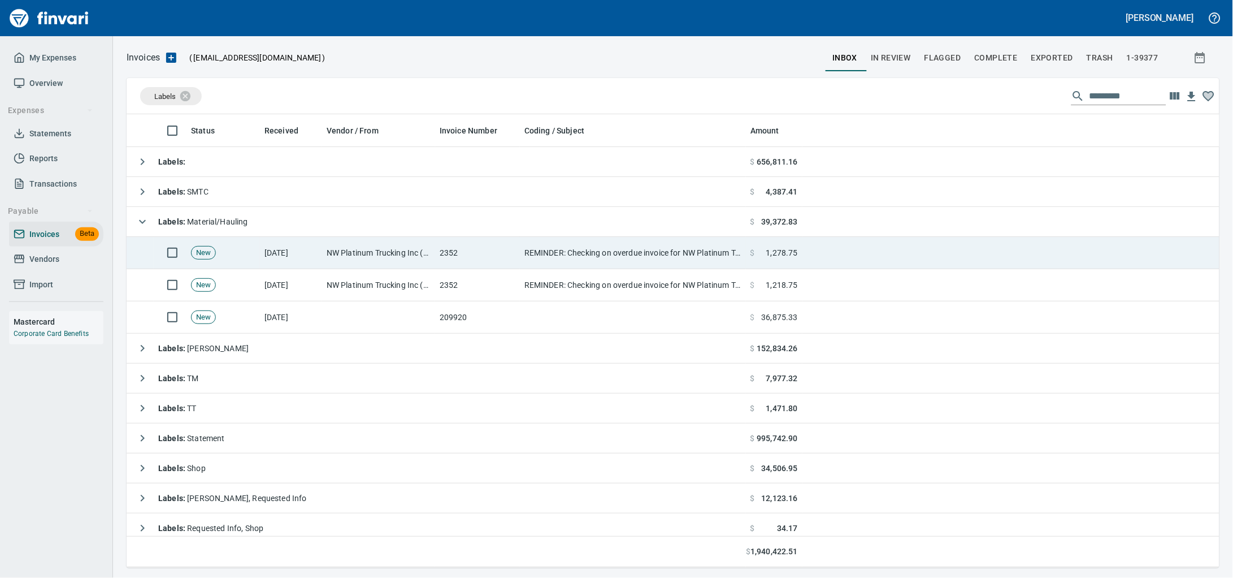
click at [320, 266] on td "[DATE]" at bounding box center [291, 253] width 62 height 32
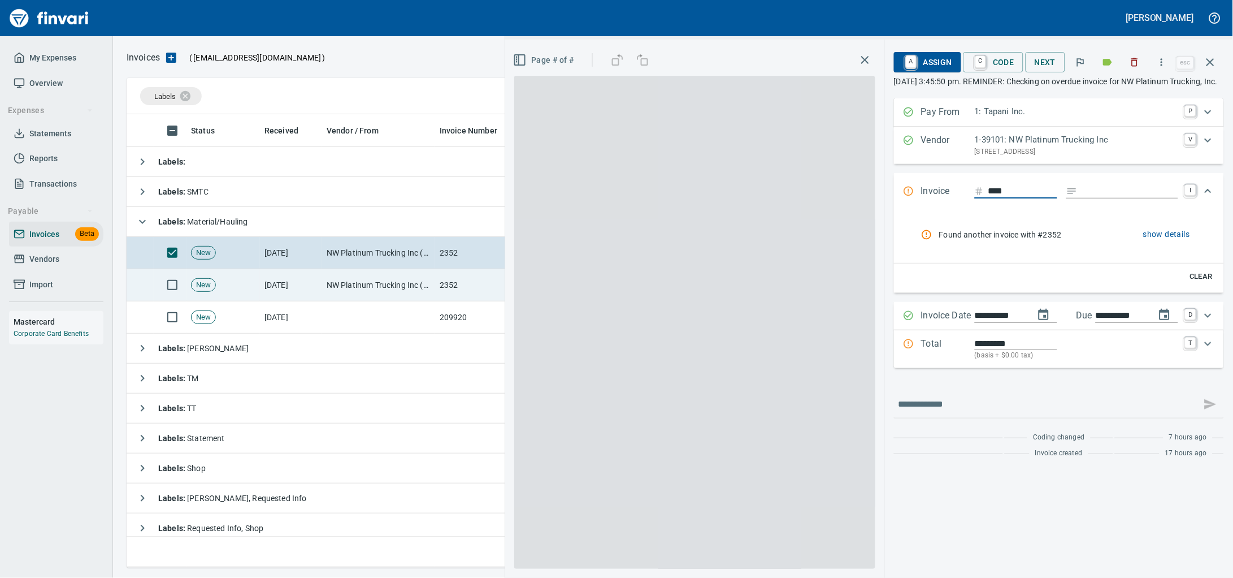
scroll to position [443, 1071]
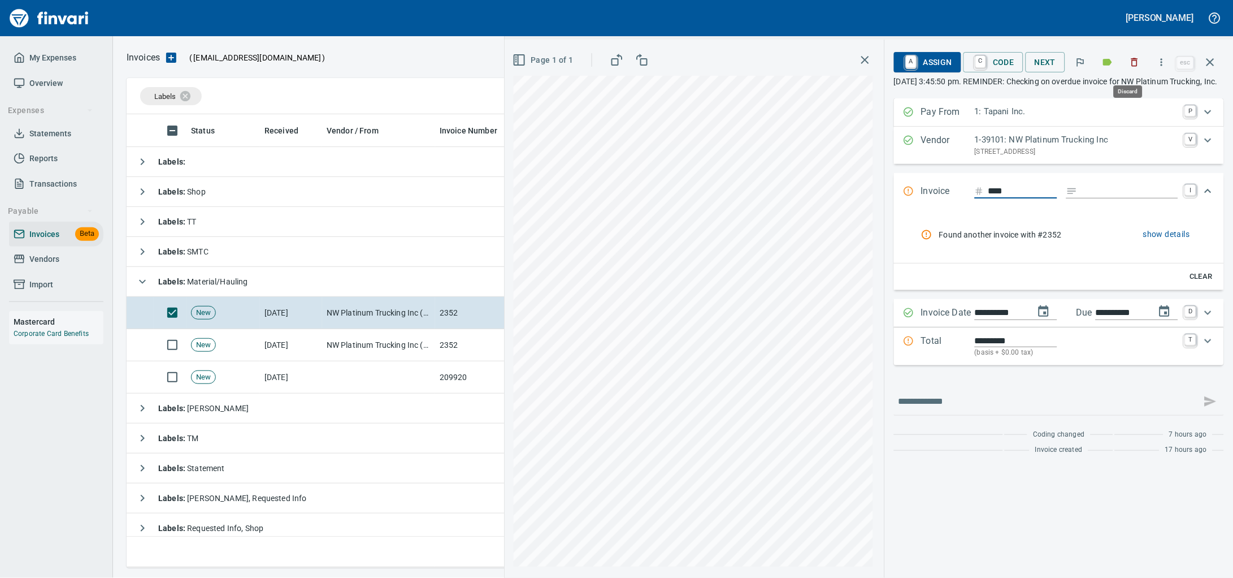
click at [1132, 71] on button "button" at bounding box center [1134, 62] width 25 height 25
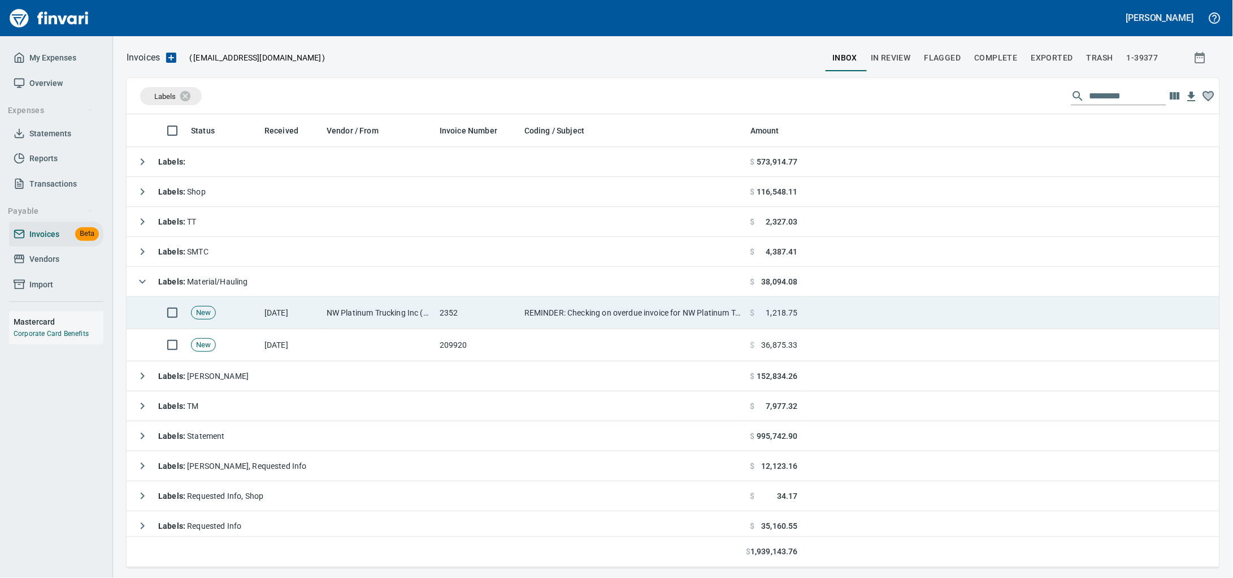
click at [477, 306] on td "2352" at bounding box center [477, 313] width 85 height 32
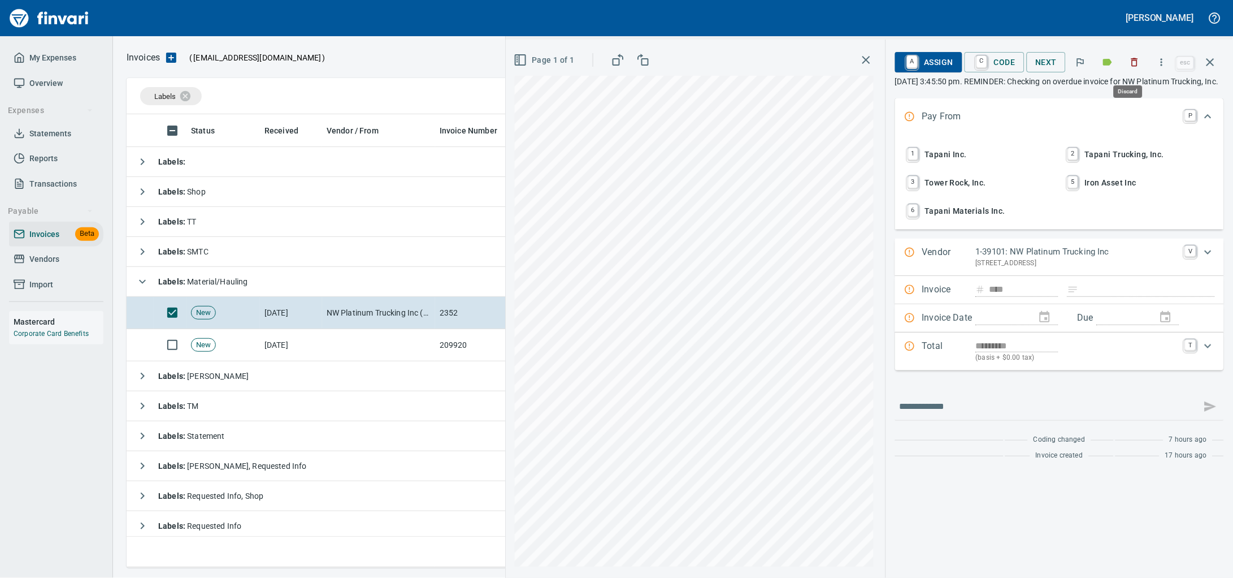
click at [1130, 63] on icon "button" at bounding box center [1134, 62] width 11 height 11
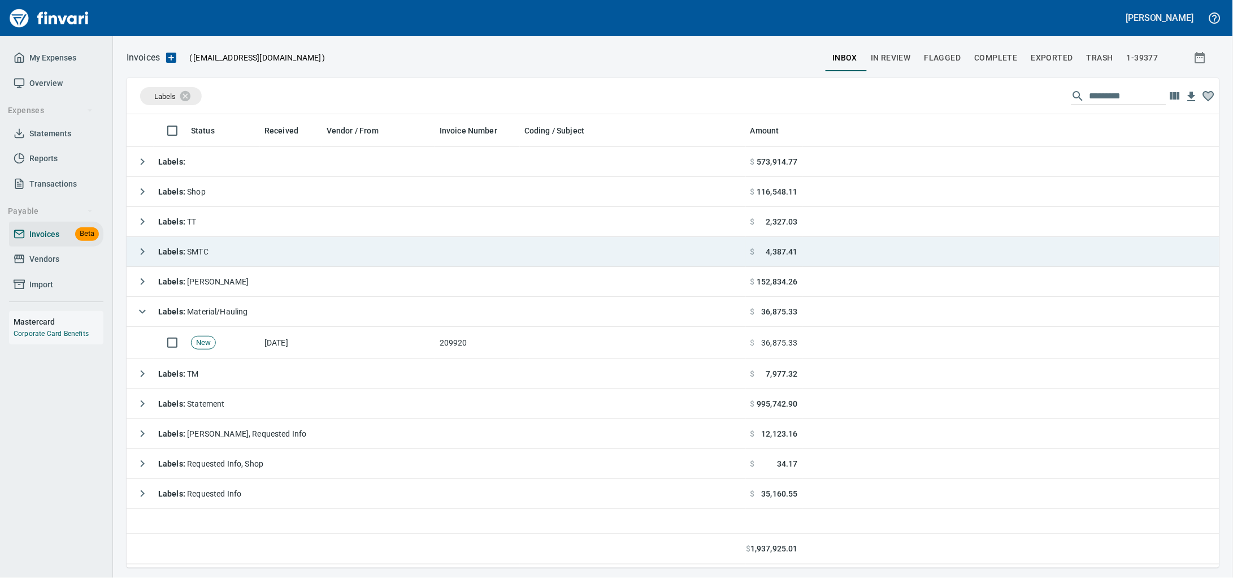
scroll to position [443, 1071]
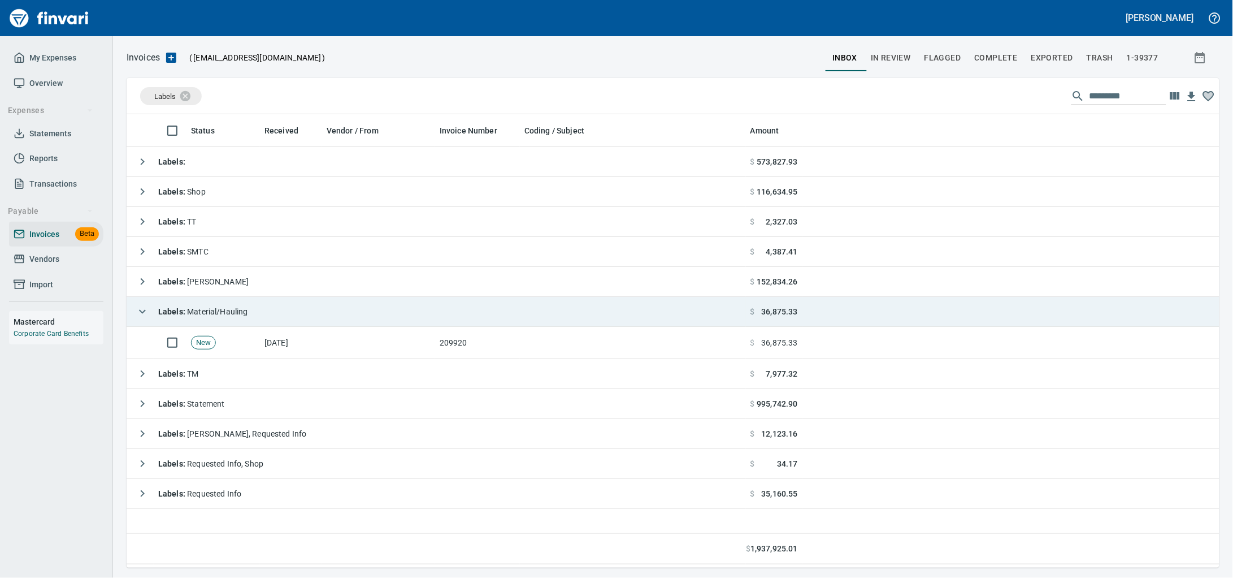
click at [300, 305] on td "Labels : Material/Hauling" at bounding box center [436, 312] width 619 height 30
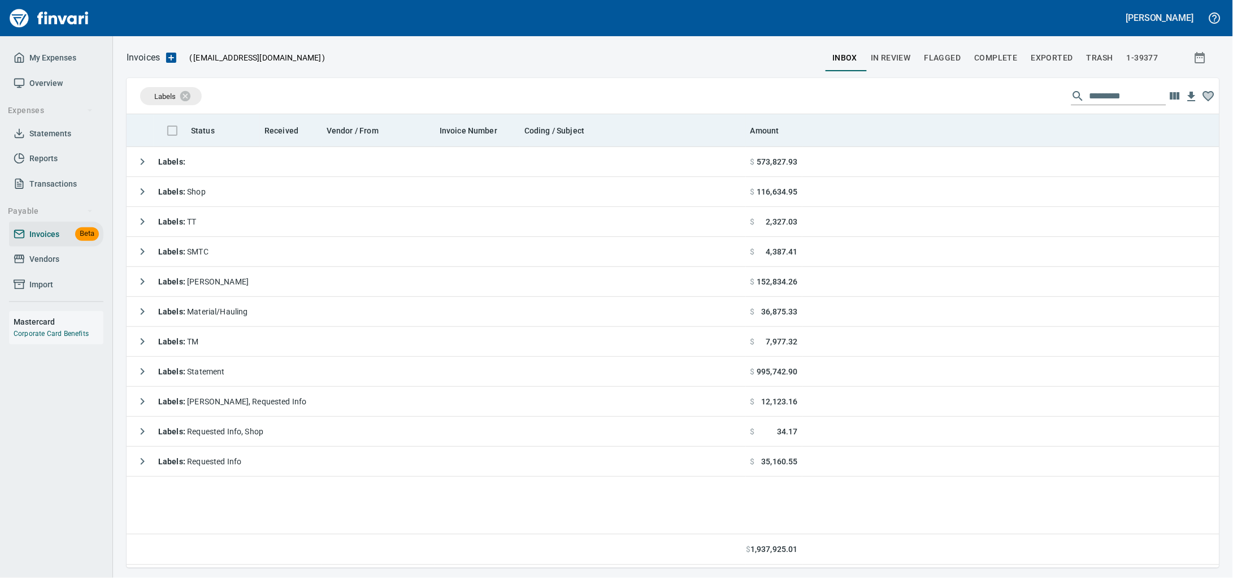
scroll to position [443, 1071]
